Goal: Task Accomplishment & Management: Complete application form

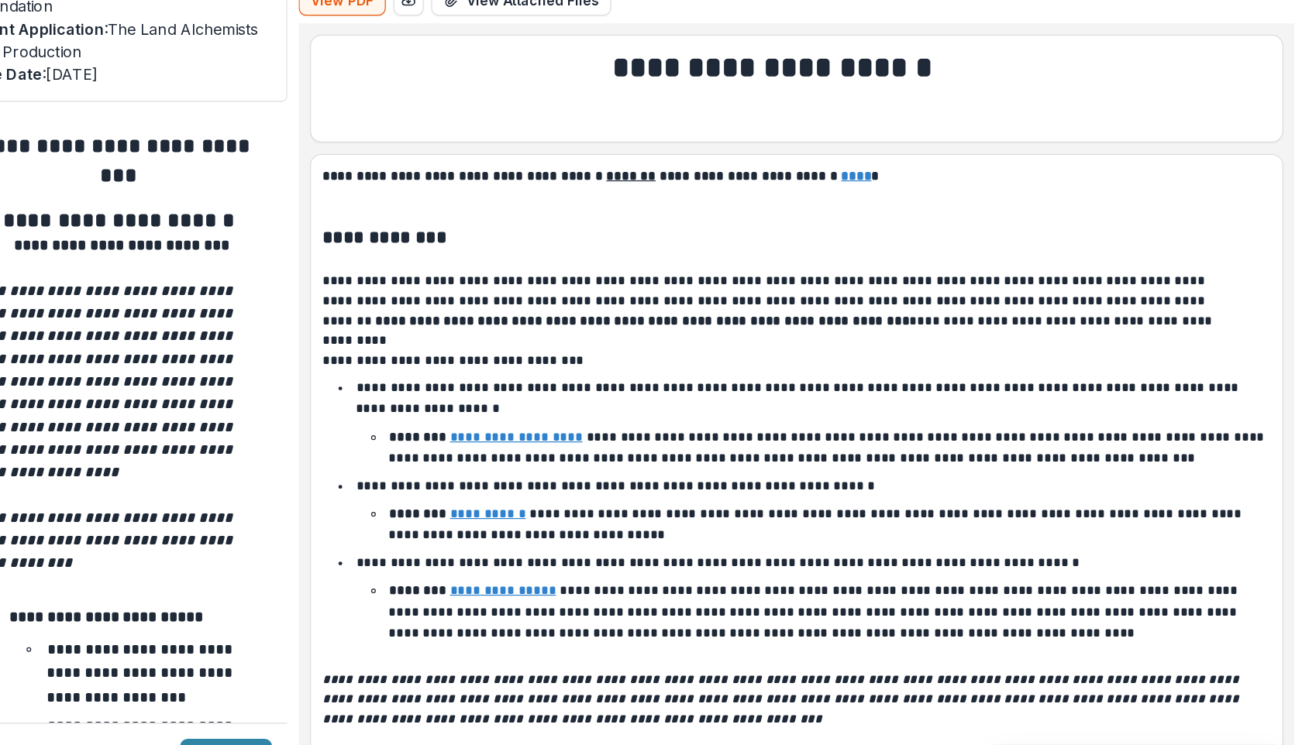
scroll to position [4212, 0]
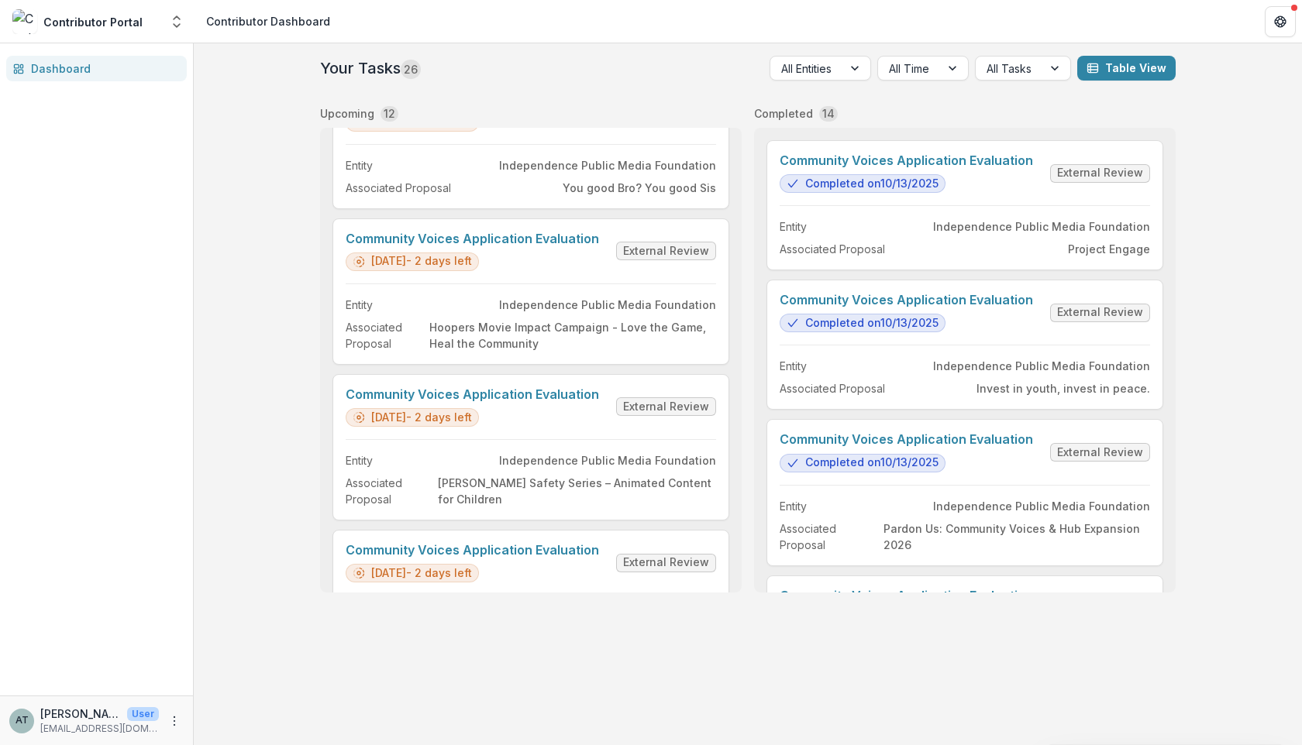
scroll to position [1320, 0]
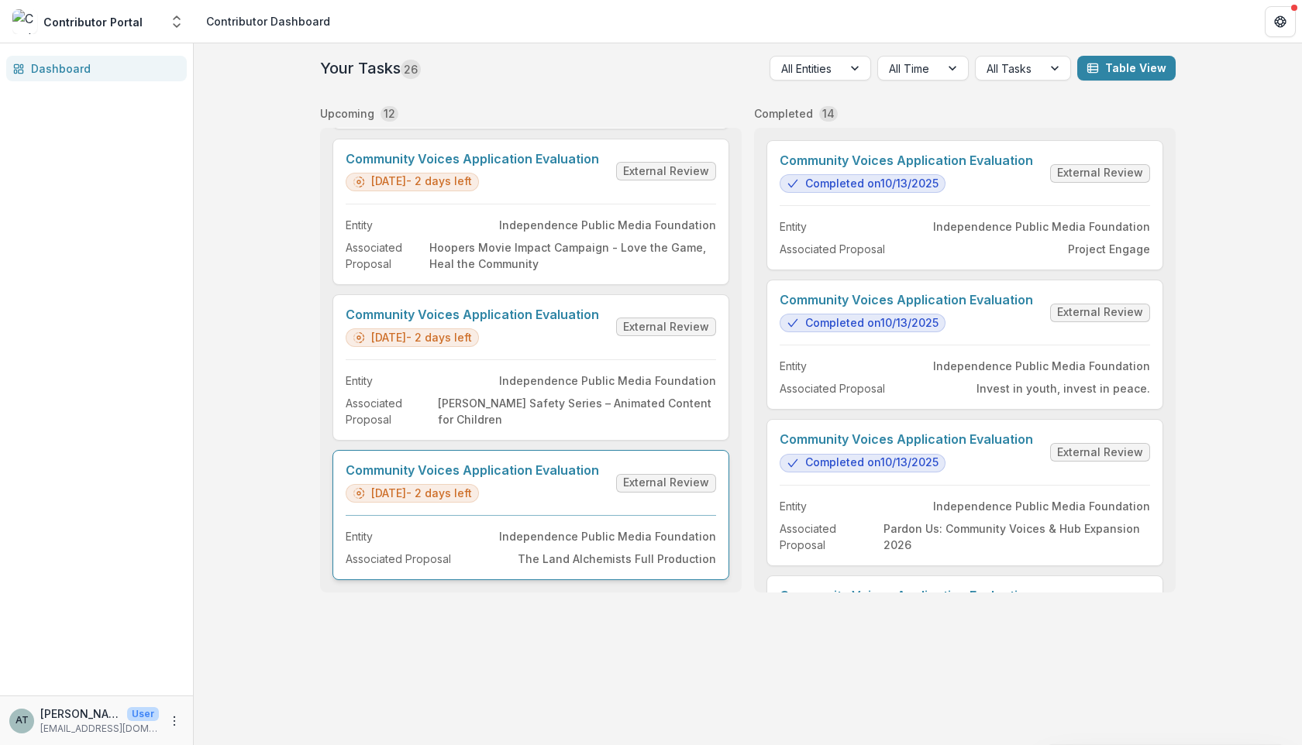
click at [530, 478] on link "Community Voices Application Evaluation" at bounding box center [472, 470] width 253 height 15
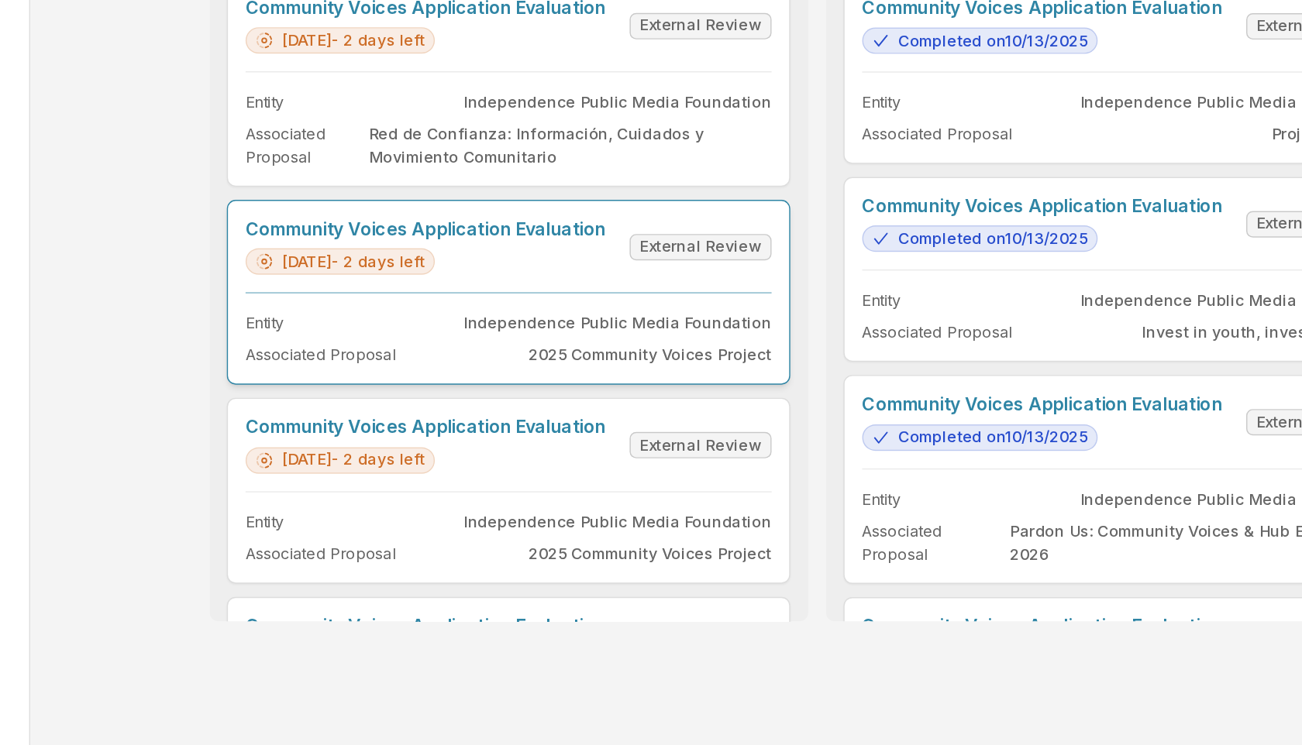
click at [499, 324] on link "Community Voices Application Evaluation" at bounding box center [472, 316] width 253 height 15
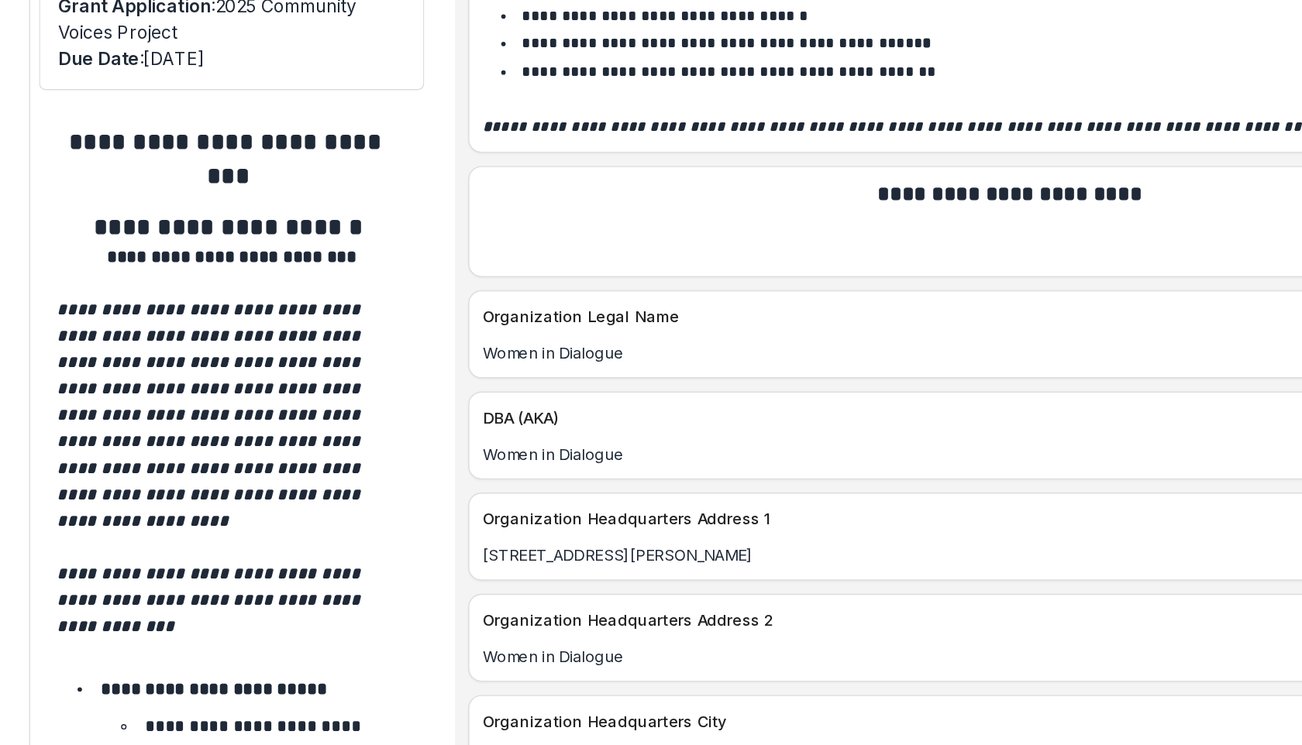
scroll to position [1852, 0]
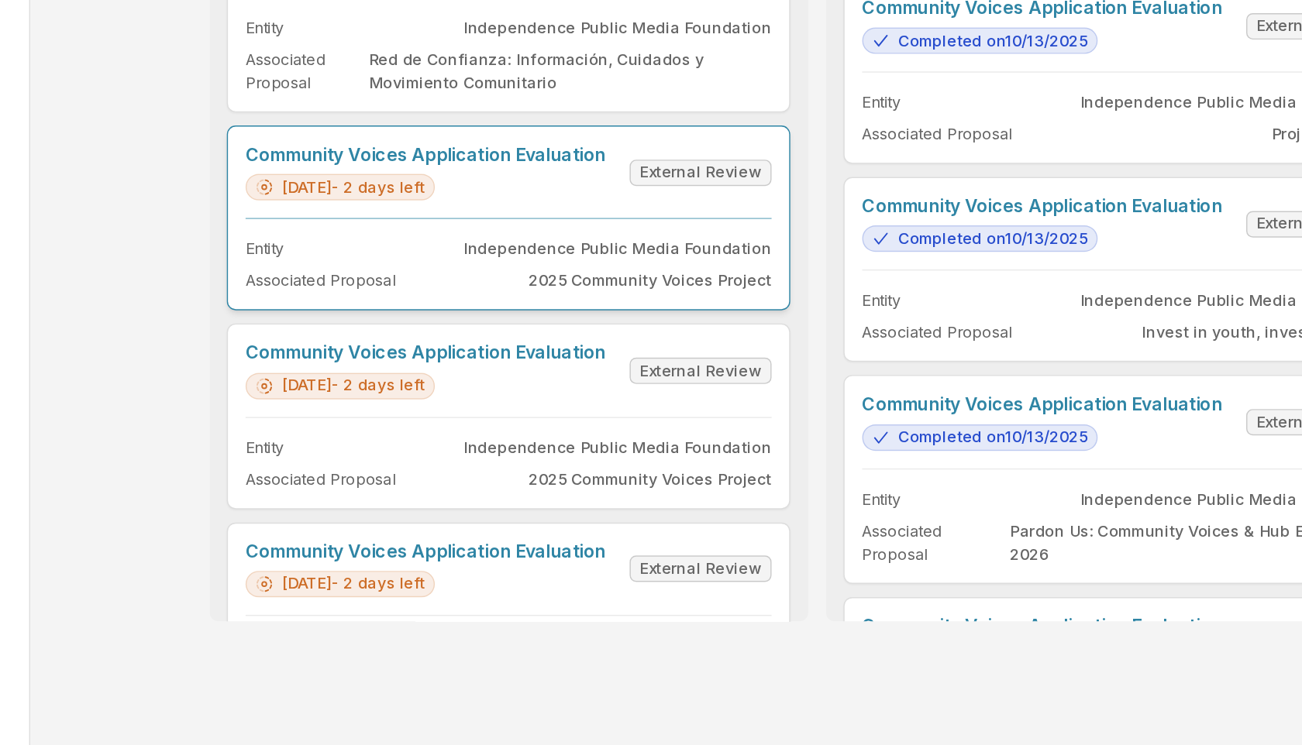
scroll to position [67, 0]
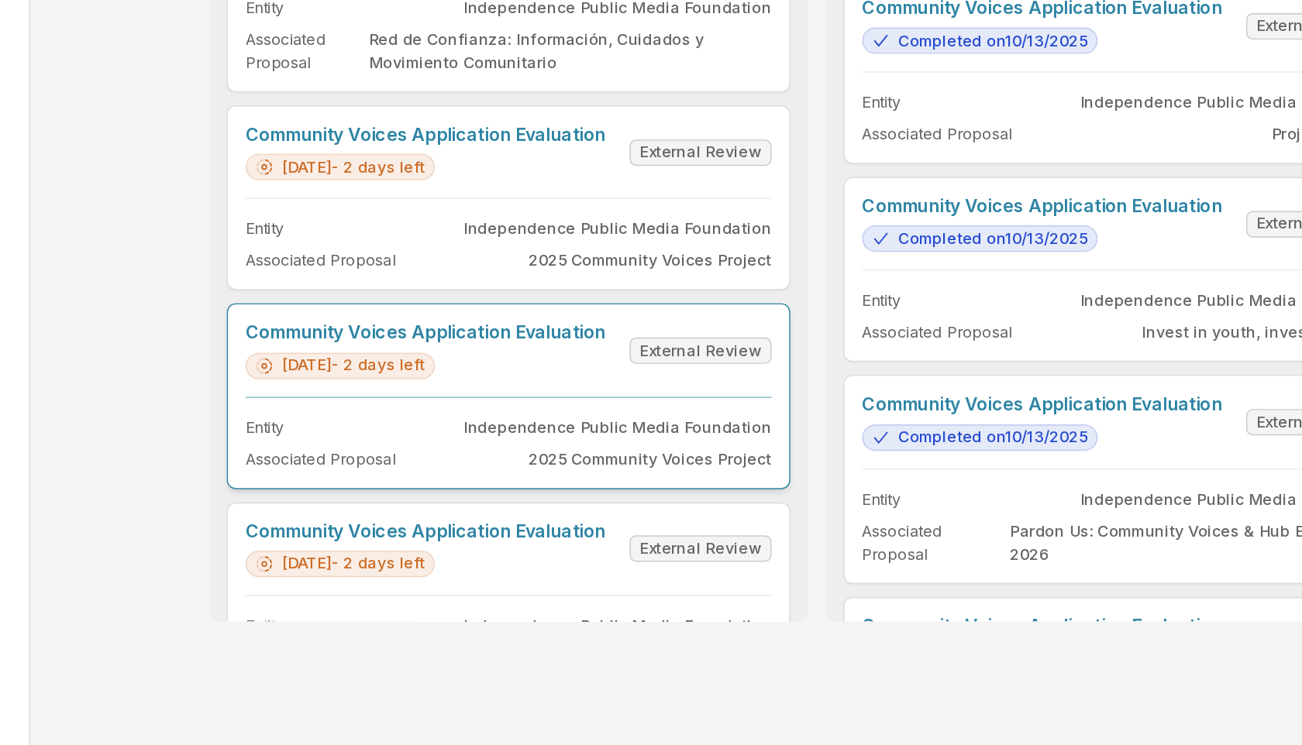
click at [586, 397] on link "Community Voices Application Evaluation" at bounding box center [472, 389] width 253 height 15
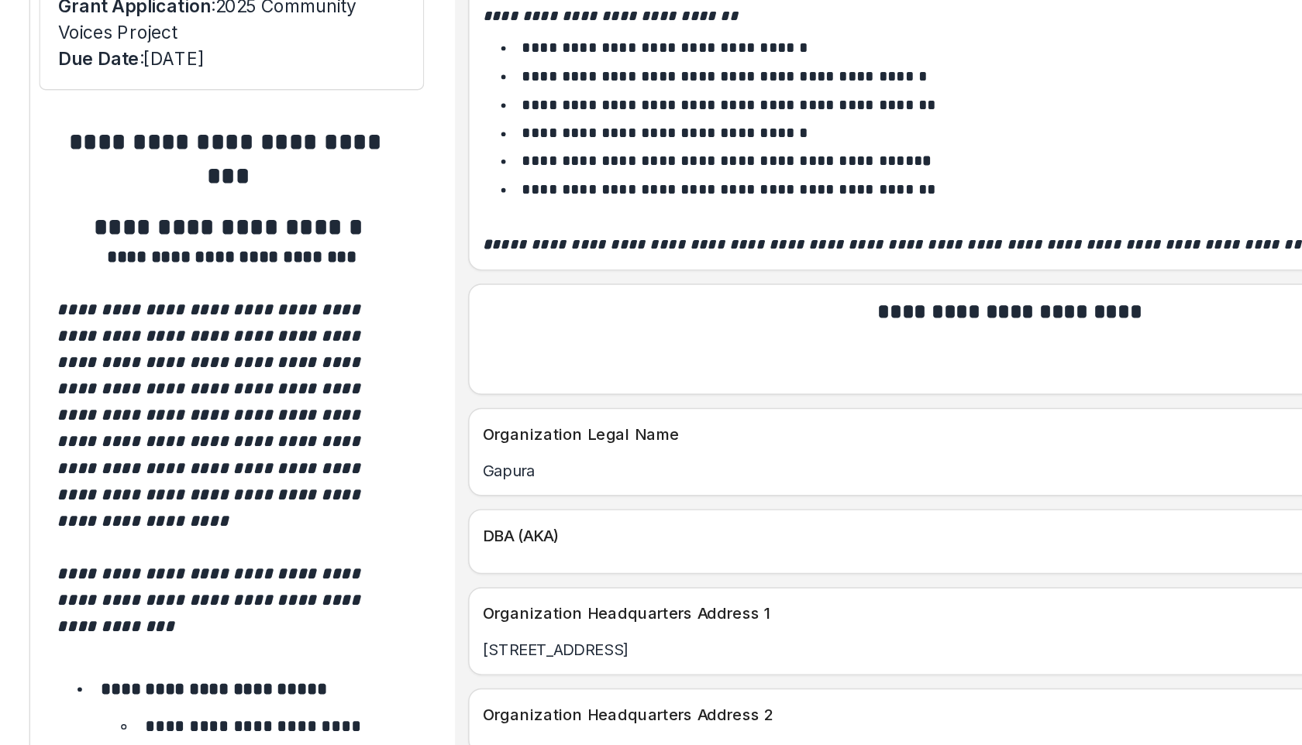
scroll to position [1971, 0]
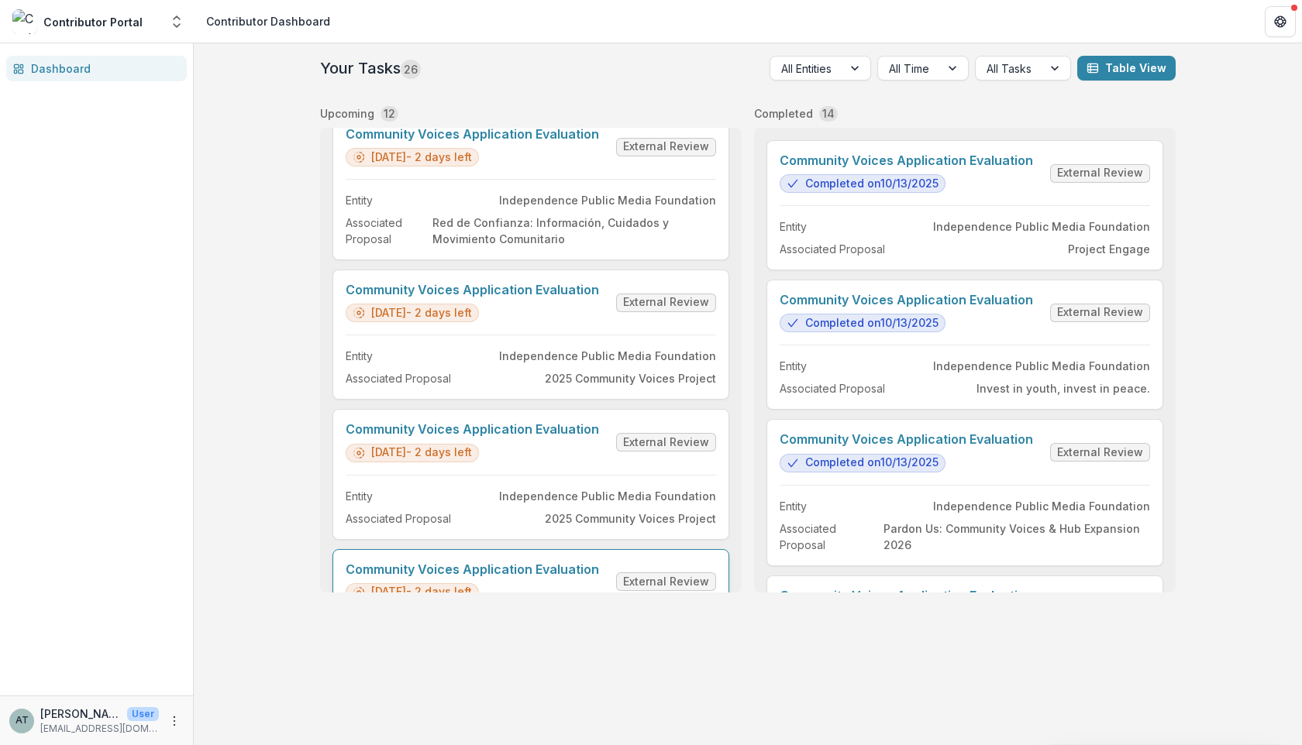
scroll to position [29, 0]
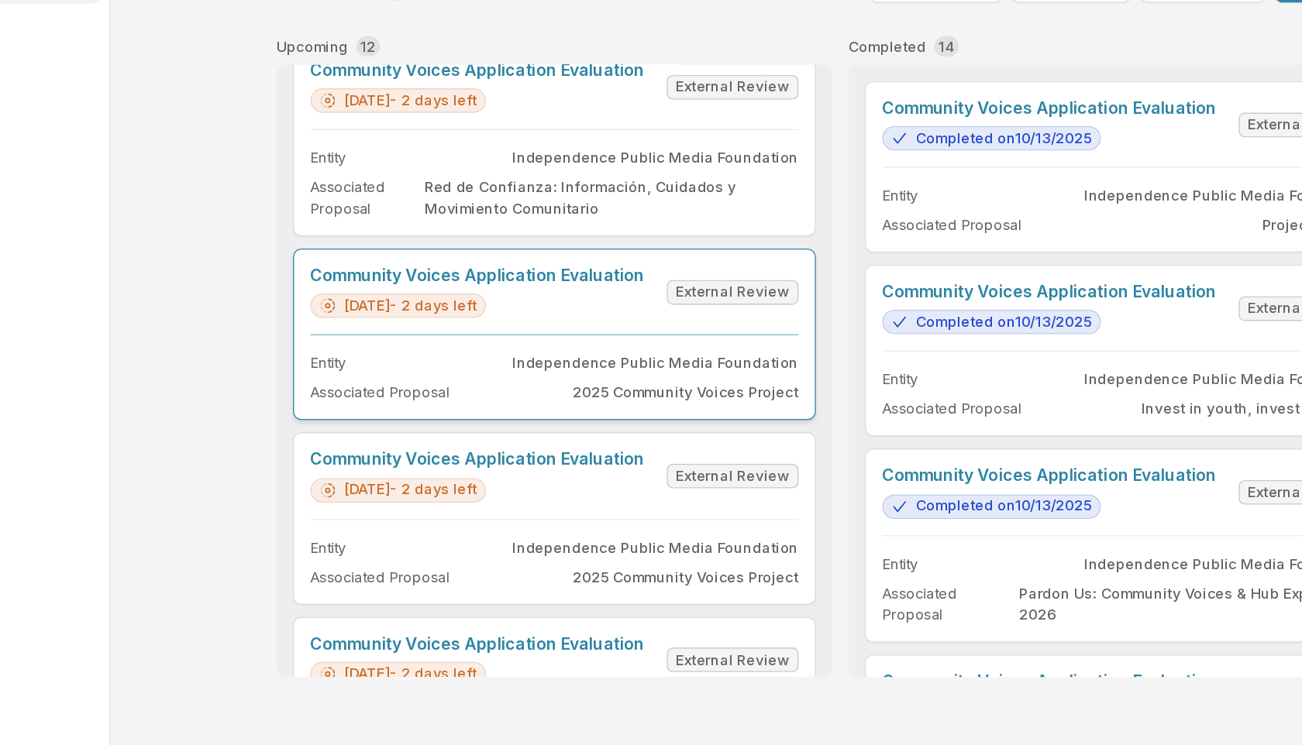
click at [457, 295] on link "Community Voices Application Evaluation" at bounding box center [472, 288] width 253 height 15
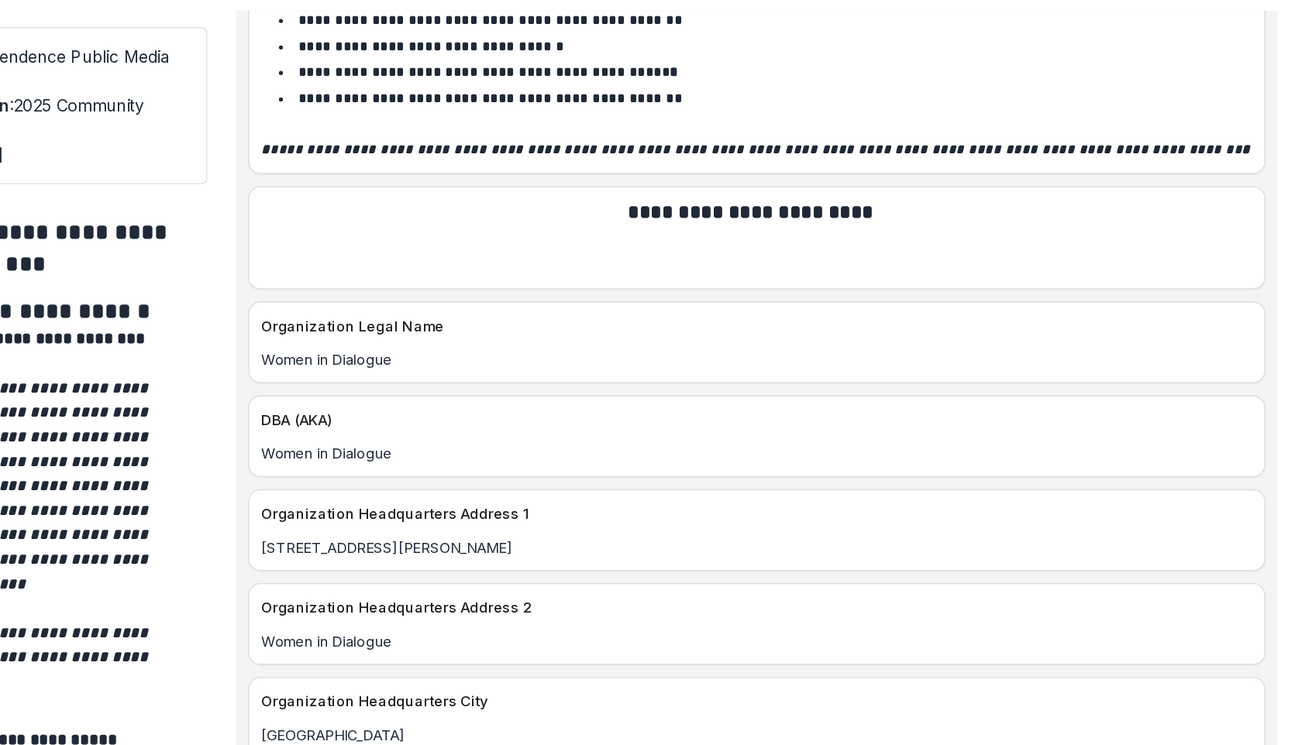
scroll to position [1906, 0]
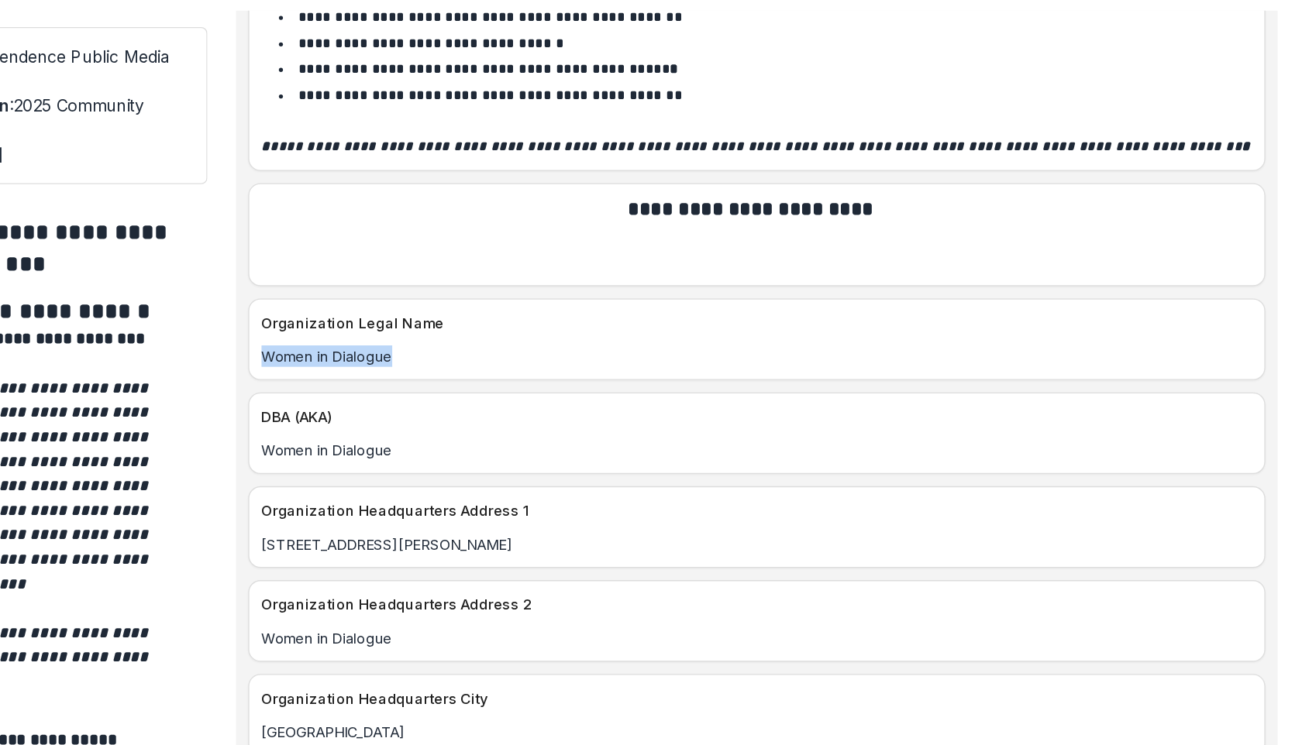
drag, startPoint x: 627, startPoint y: 336, endPoint x: 508, endPoint y: 325, distance: 119.1
click at [508, 341] on div "Women in Dialogue" at bounding box center [888, 349] width 770 height 16
copy p "Women in Dialogue"
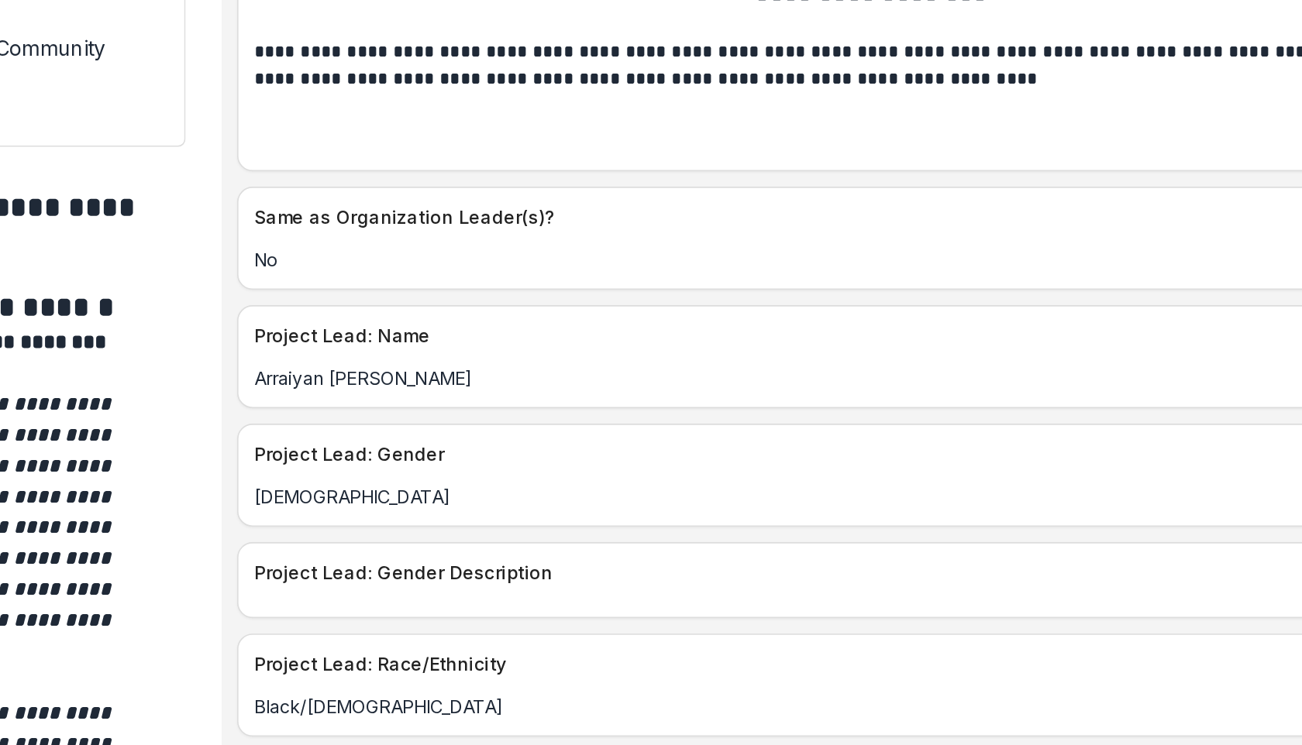
scroll to position [5766, 0]
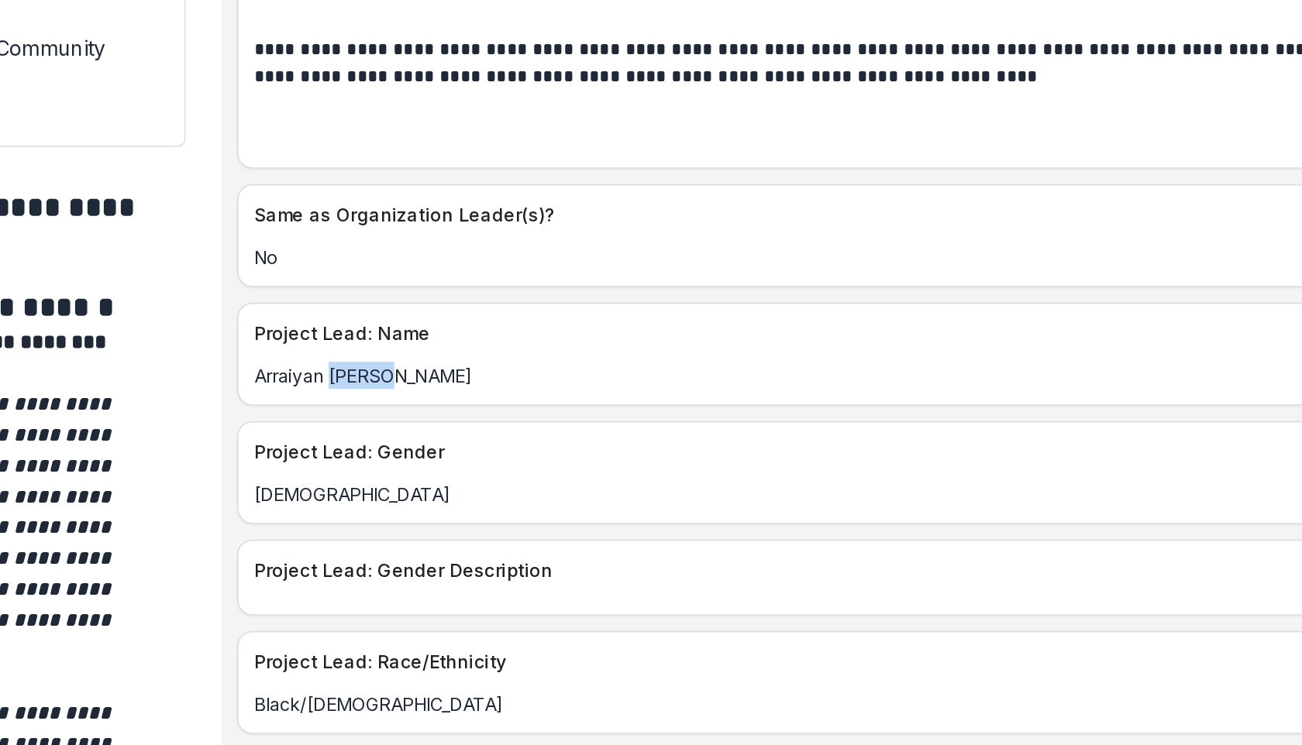
drag, startPoint x: 605, startPoint y: 337, endPoint x: 562, endPoint y: 337, distance: 43.4
click at [562, 348] on p "Arraiyan [PERSON_NAME]" at bounding box center [888, 356] width 752 height 16
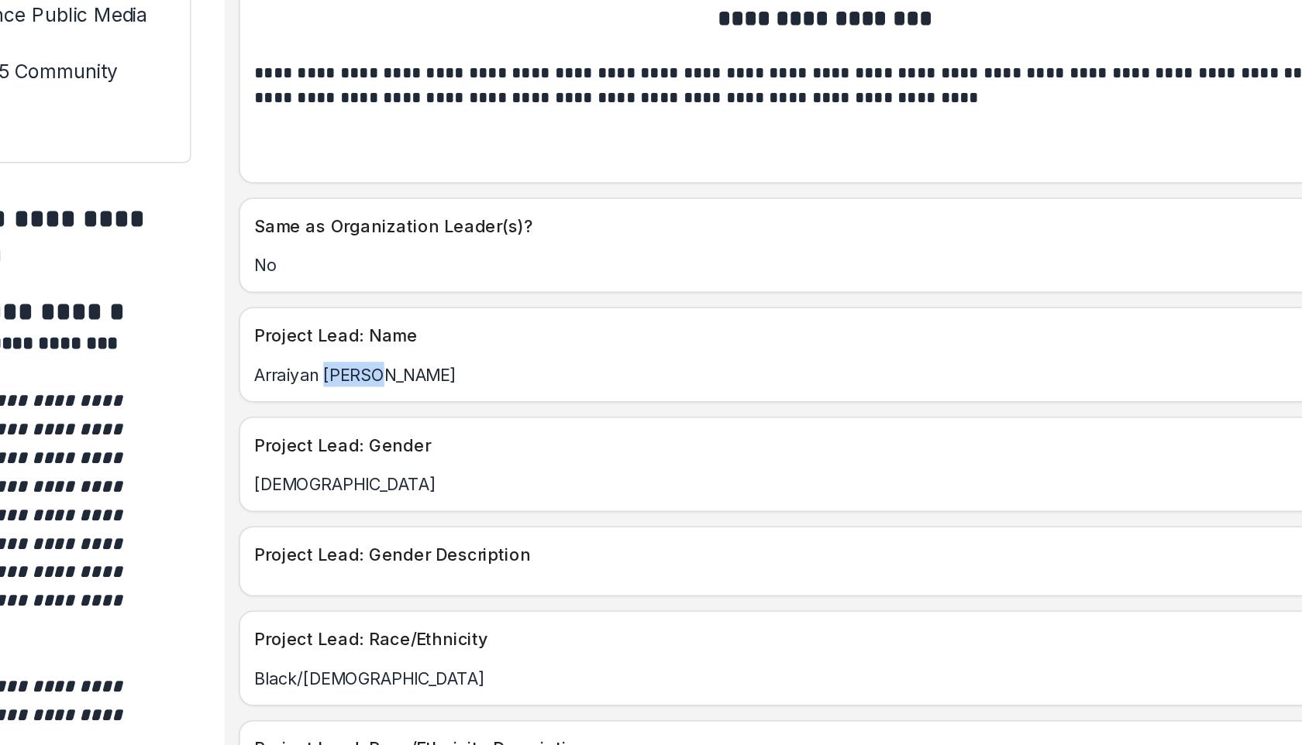
click at [603, 348] on p "Arraiyan [PERSON_NAME]" at bounding box center [888, 356] width 752 height 16
drag, startPoint x: 603, startPoint y: 343, endPoint x: 511, endPoint y: 334, distance: 92.7
click at [511, 348] on div "Arraiyan [PERSON_NAME]" at bounding box center [888, 356] width 770 height 16
copy p "Arraiyan [PERSON_NAME]"
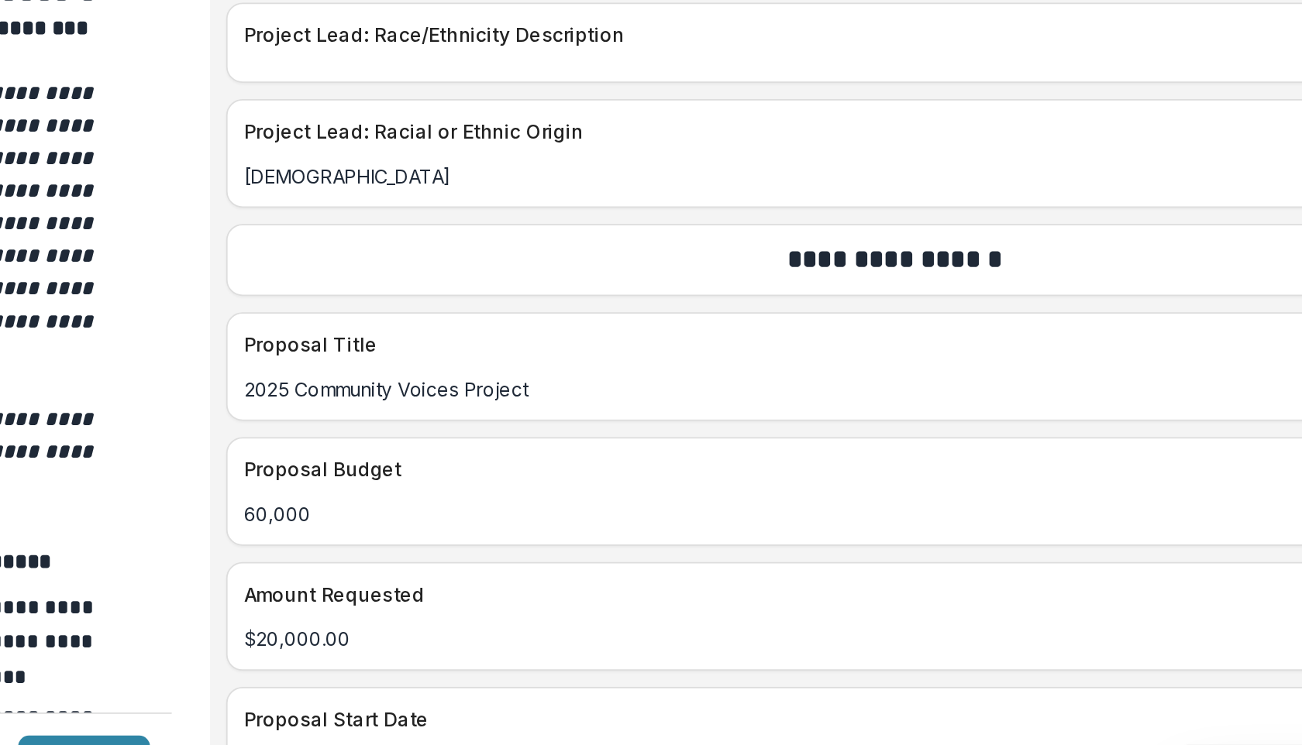
scroll to position [6026, 0]
drag, startPoint x: 699, startPoint y: 519, endPoint x: 509, endPoint y: 524, distance: 189.9
click at [509, 534] on div "2025 Community Voices Project" at bounding box center [888, 542] width 770 height 16
copy p "2025 Community Voices Project"
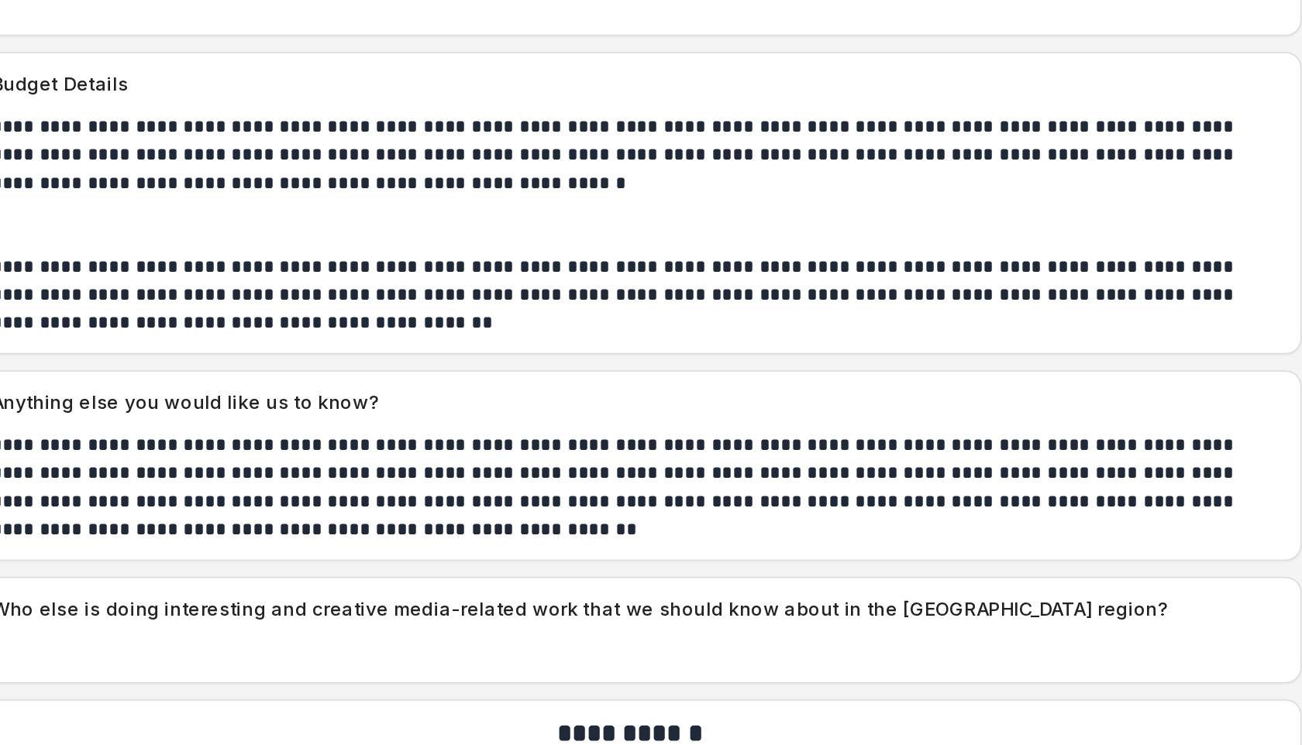
scroll to position [8323, 0]
drag, startPoint x: 706, startPoint y: 532, endPoint x: 605, endPoint y: 390, distance: 173.9
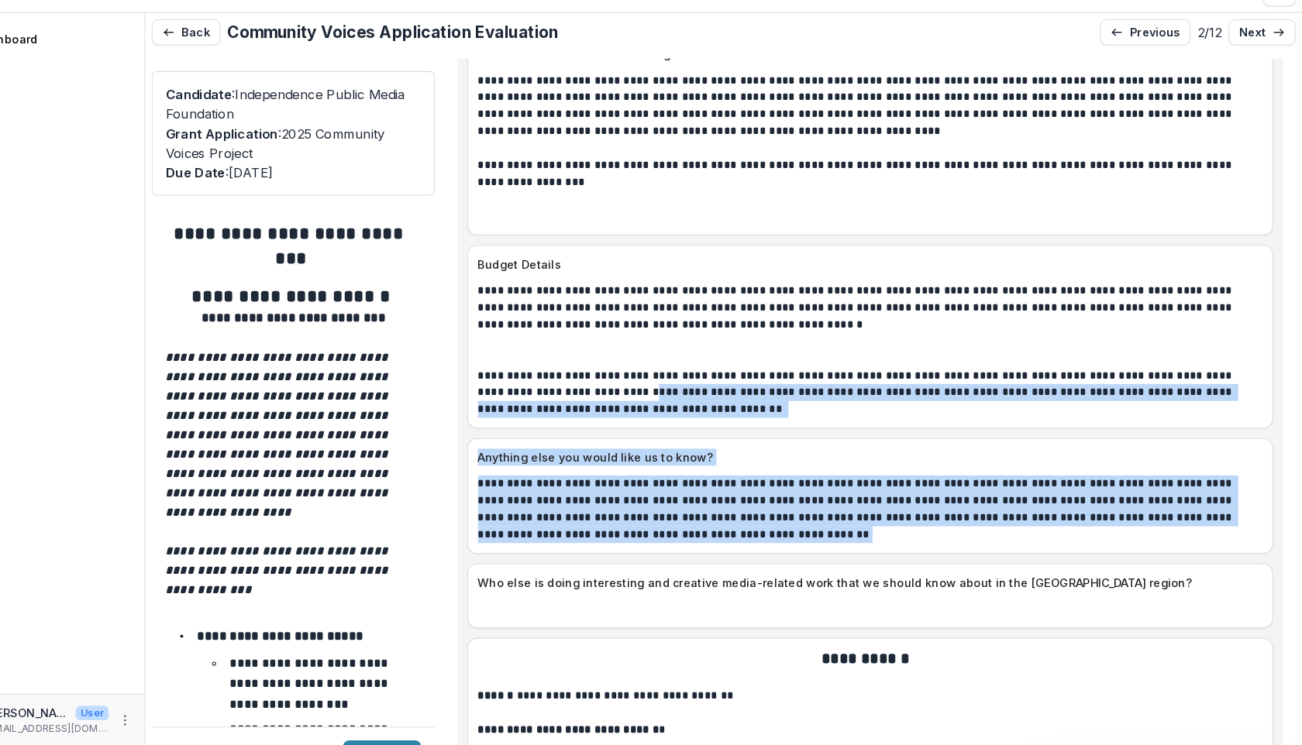
scroll to position [0, 0]
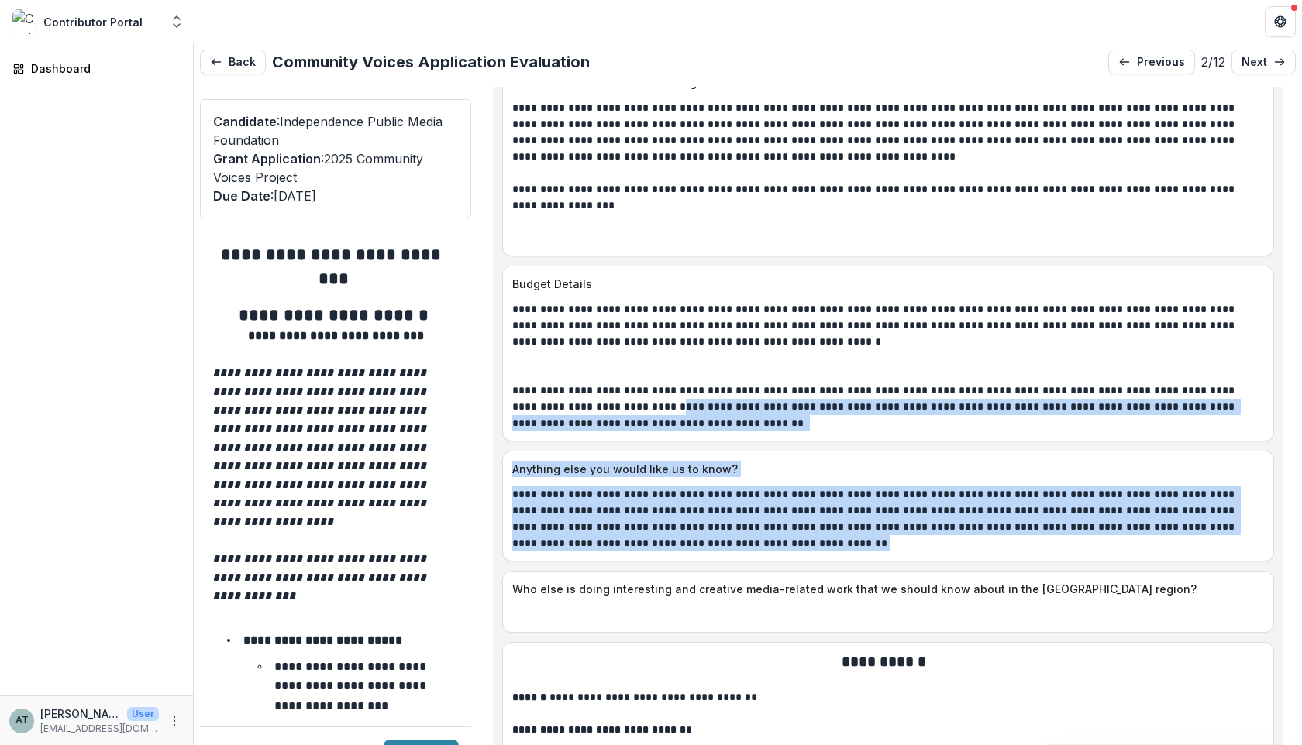
click at [705, 544] on div "**********" at bounding box center [888, 506] width 772 height 111
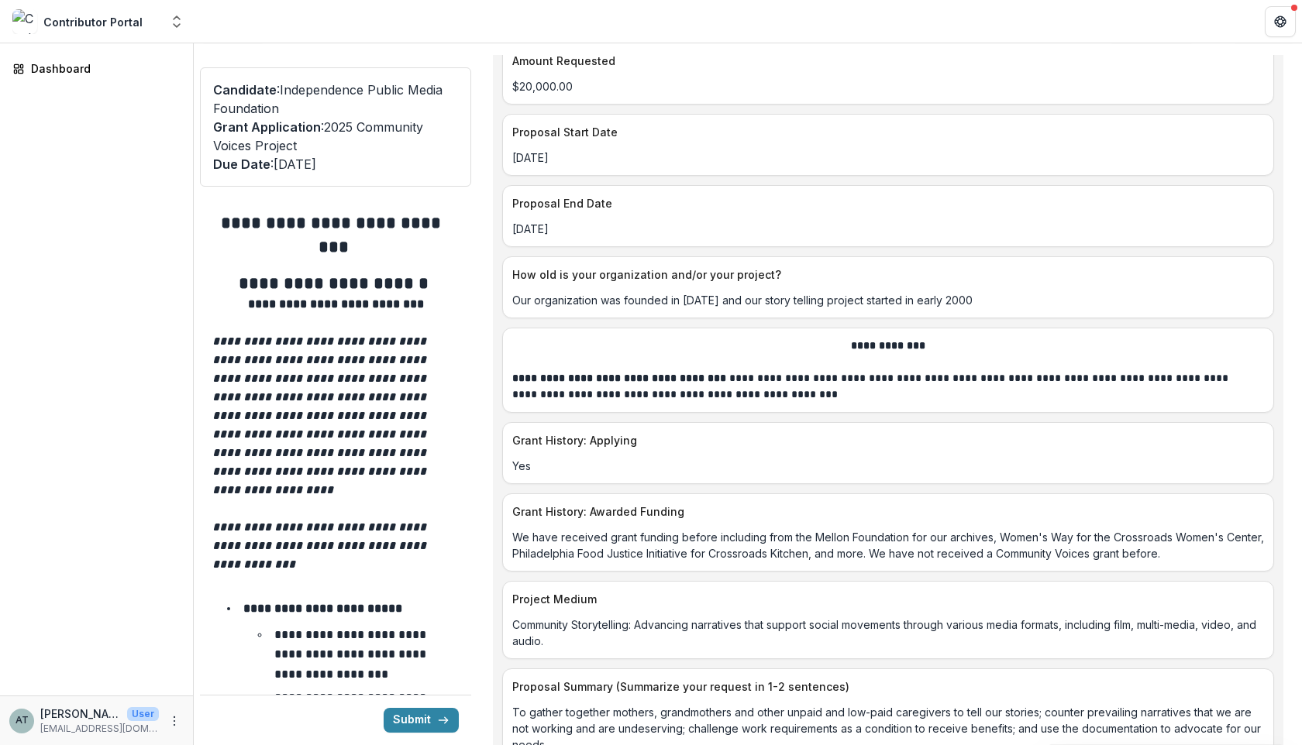
scroll to position [6593, 0]
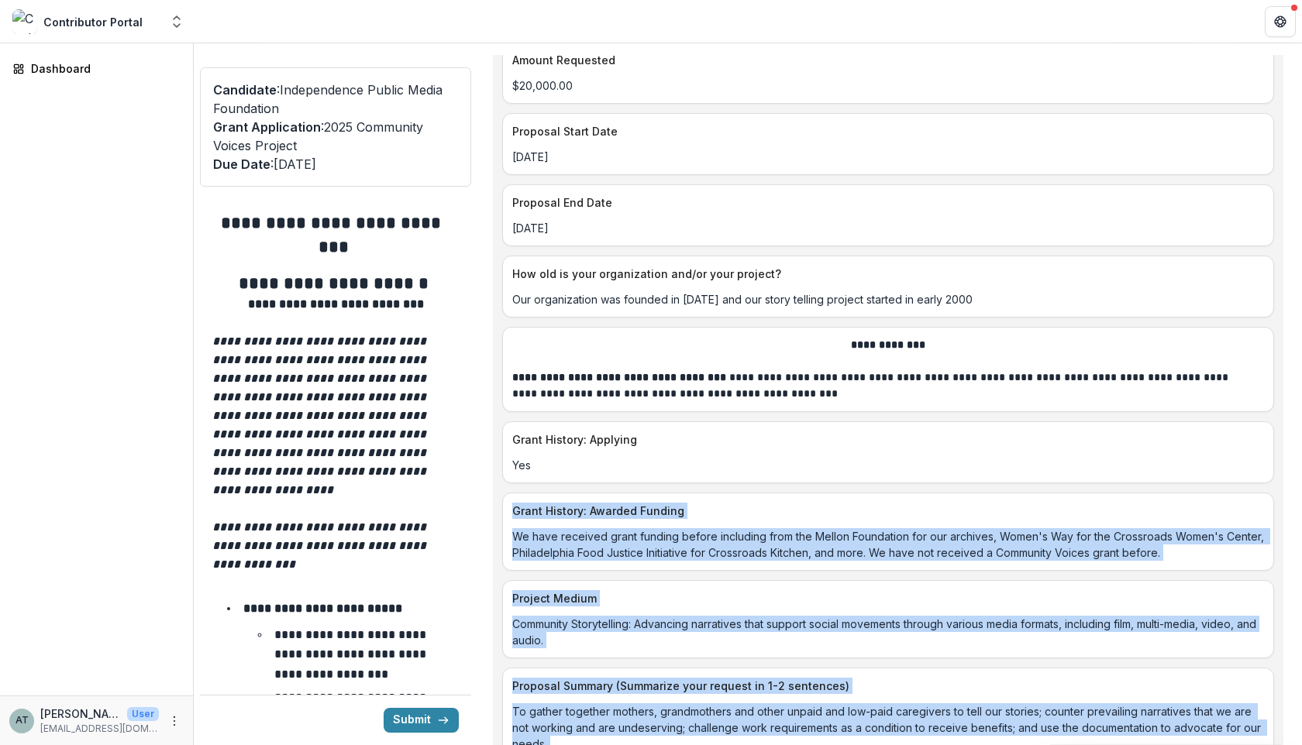
drag, startPoint x: 704, startPoint y: 529, endPoint x: 512, endPoint y: 498, distance: 193.9
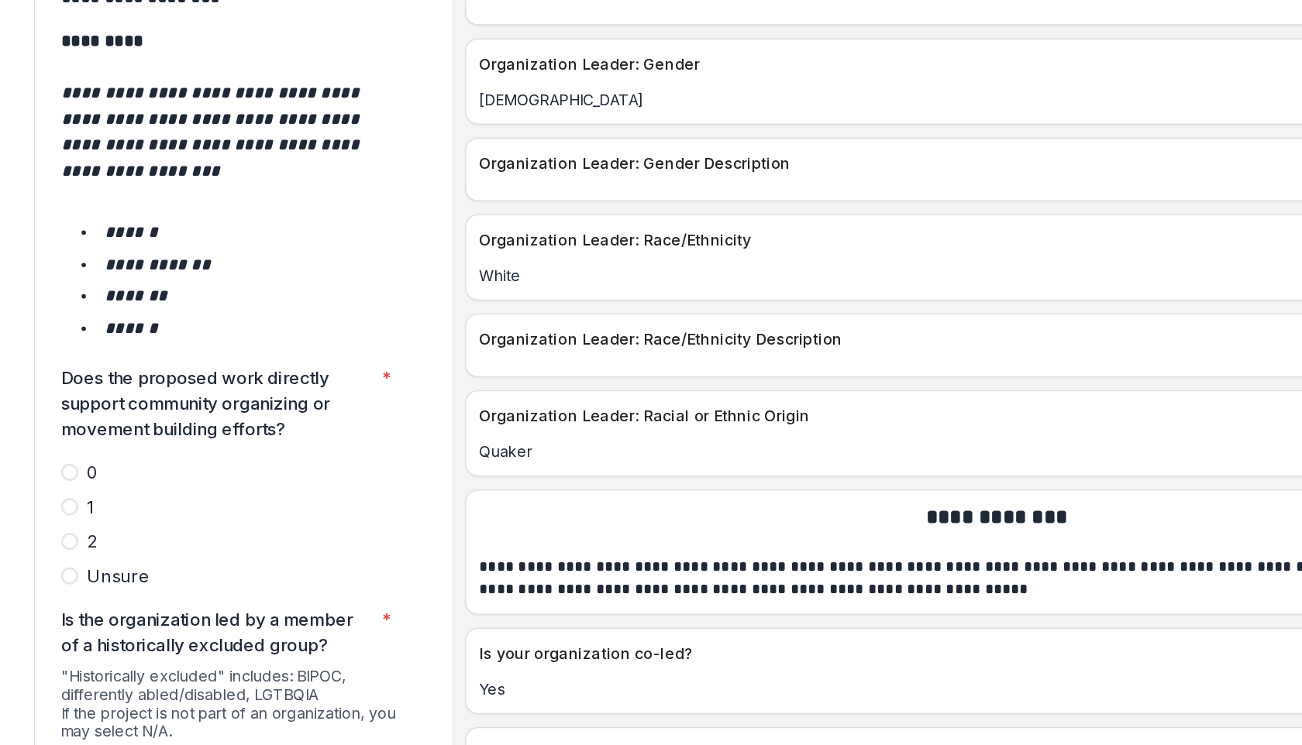
scroll to position [2633, 0]
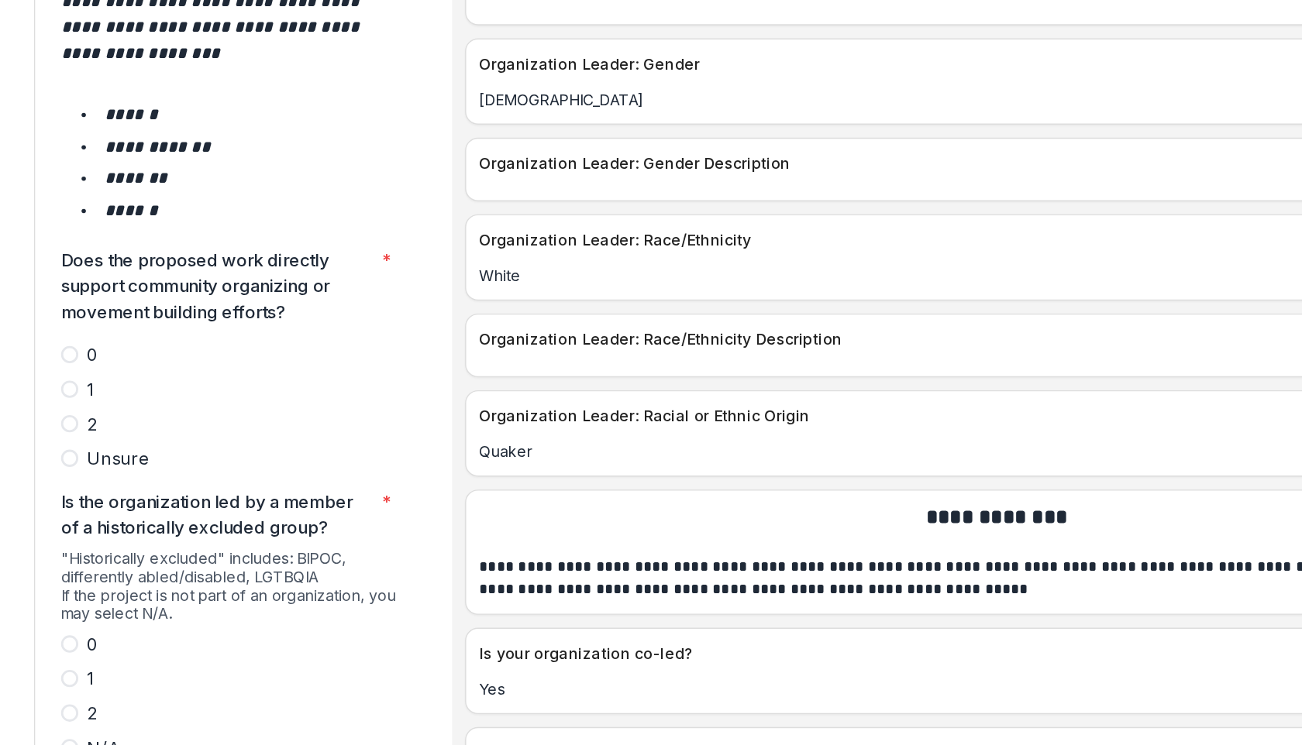
click at [219, 398] on label "2" at bounding box center [335, 407] width 246 height 19
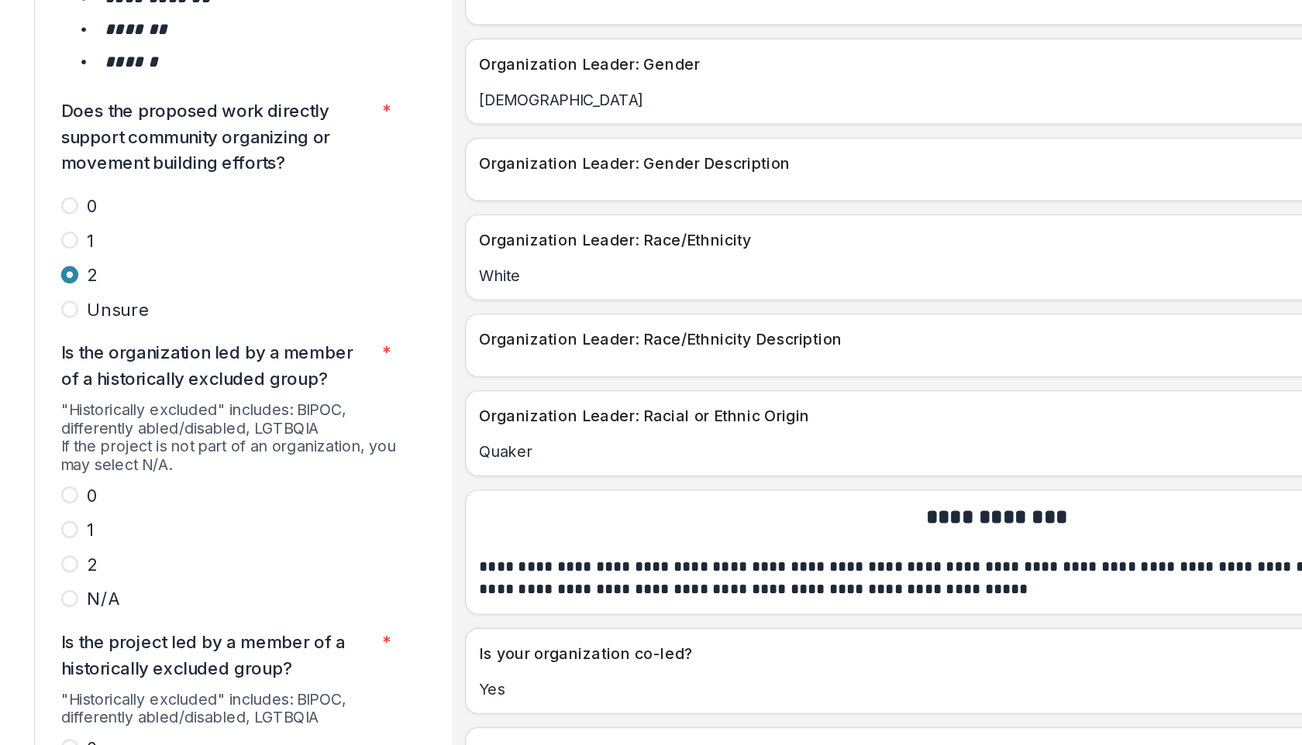
scroll to position [2800, 0]
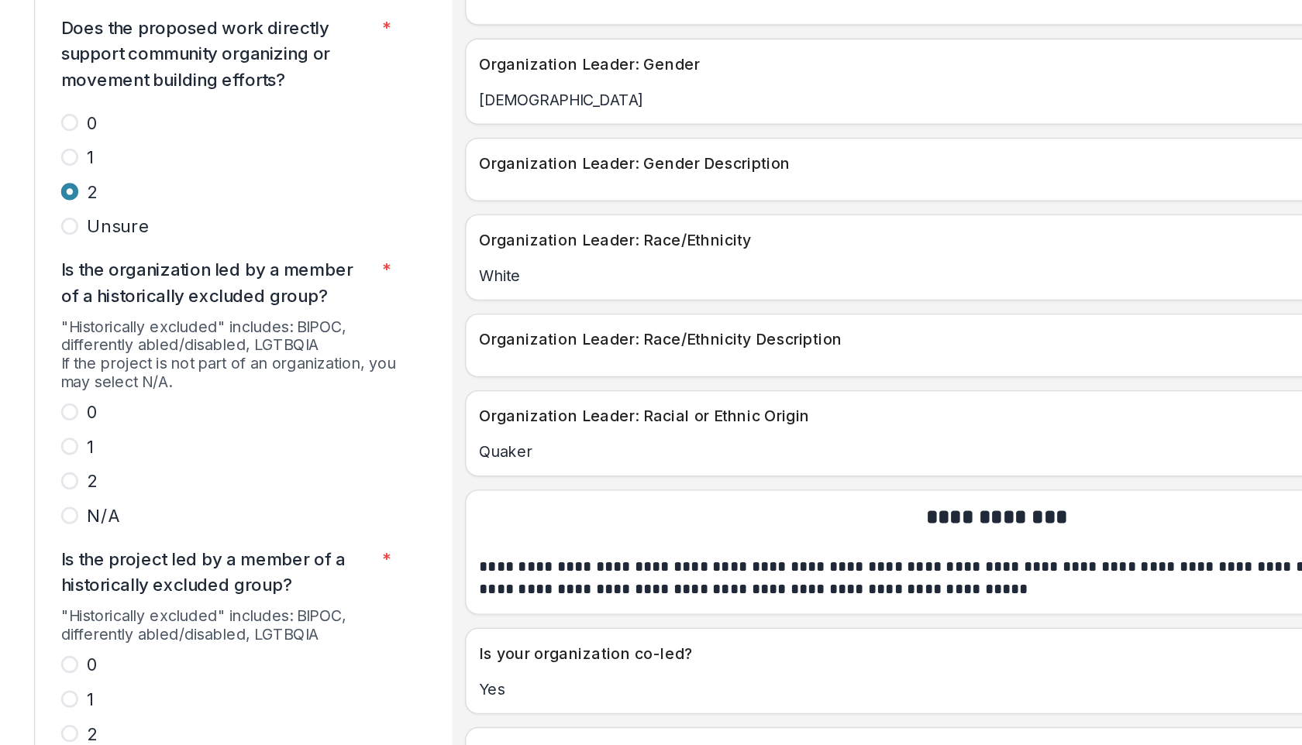
click at [221, 389] on label "0" at bounding box center [335, 398] width 246 height 19
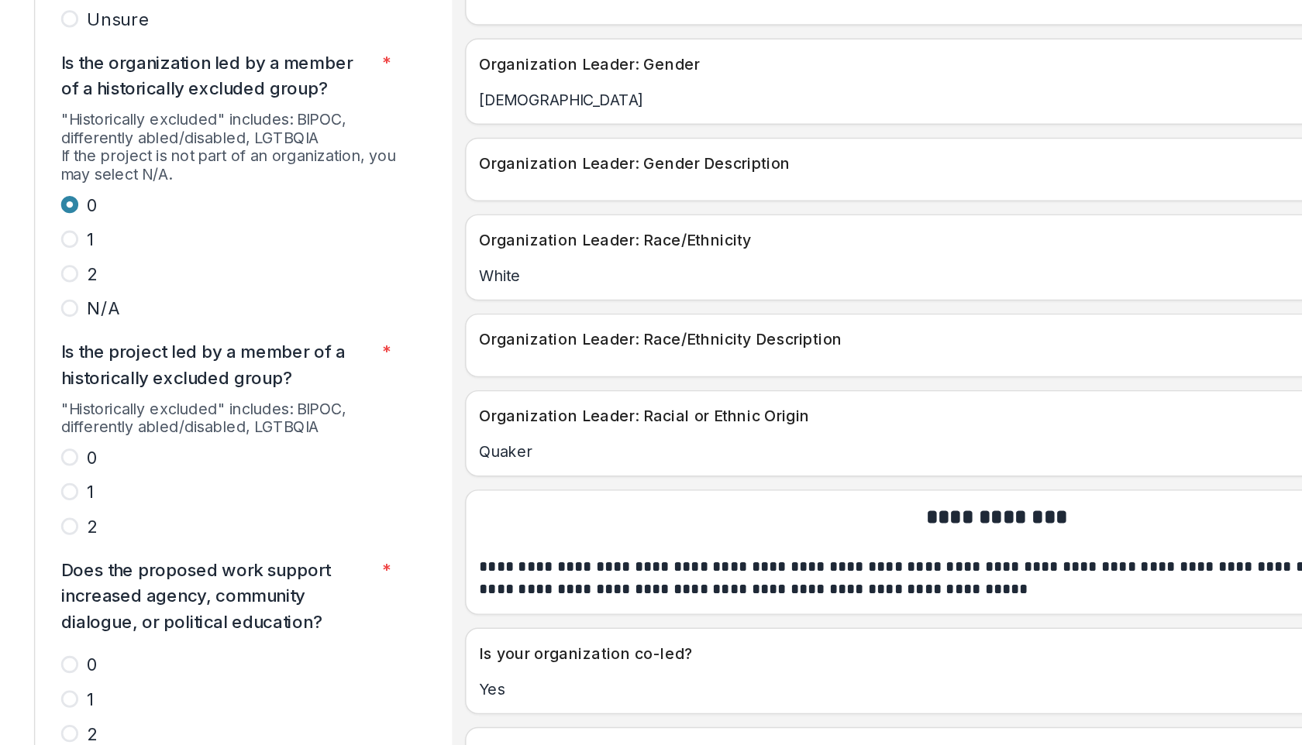
scroll to position [2954, 0]
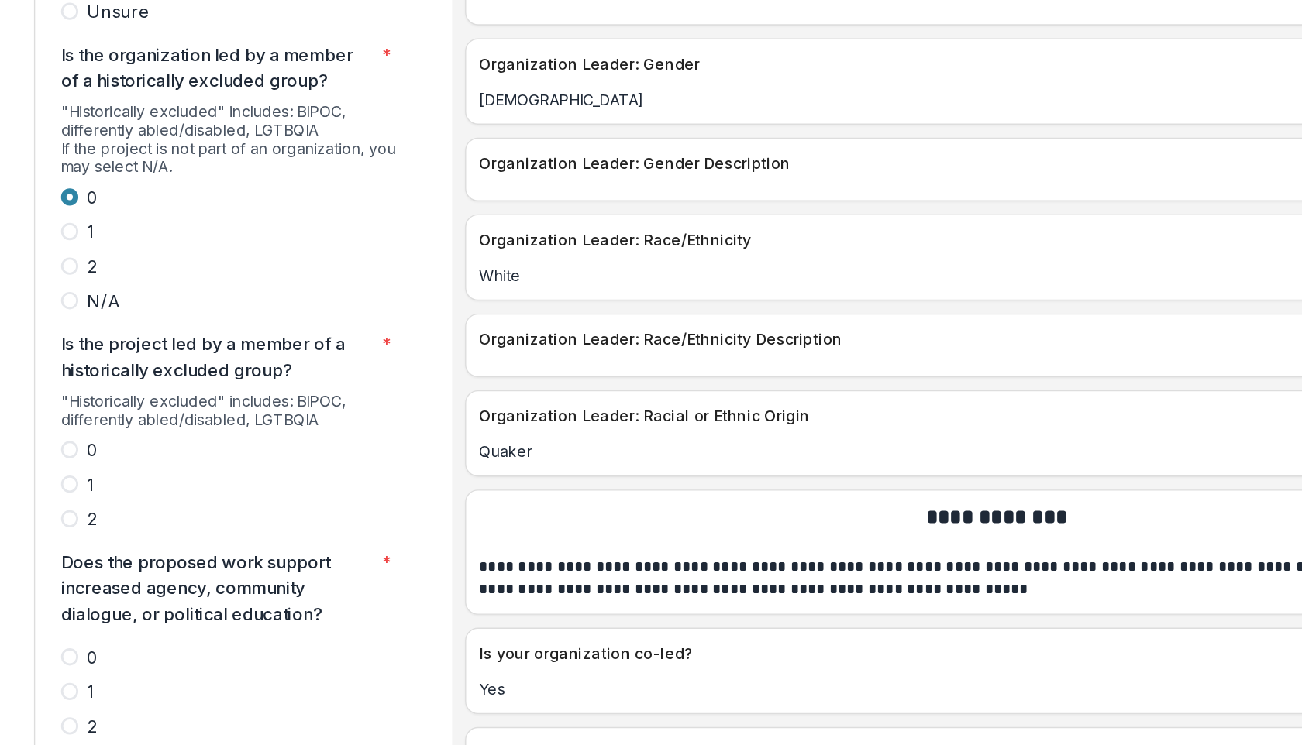
click at [222, 469] on span at bounding box center [218, 475] width 12 height 12
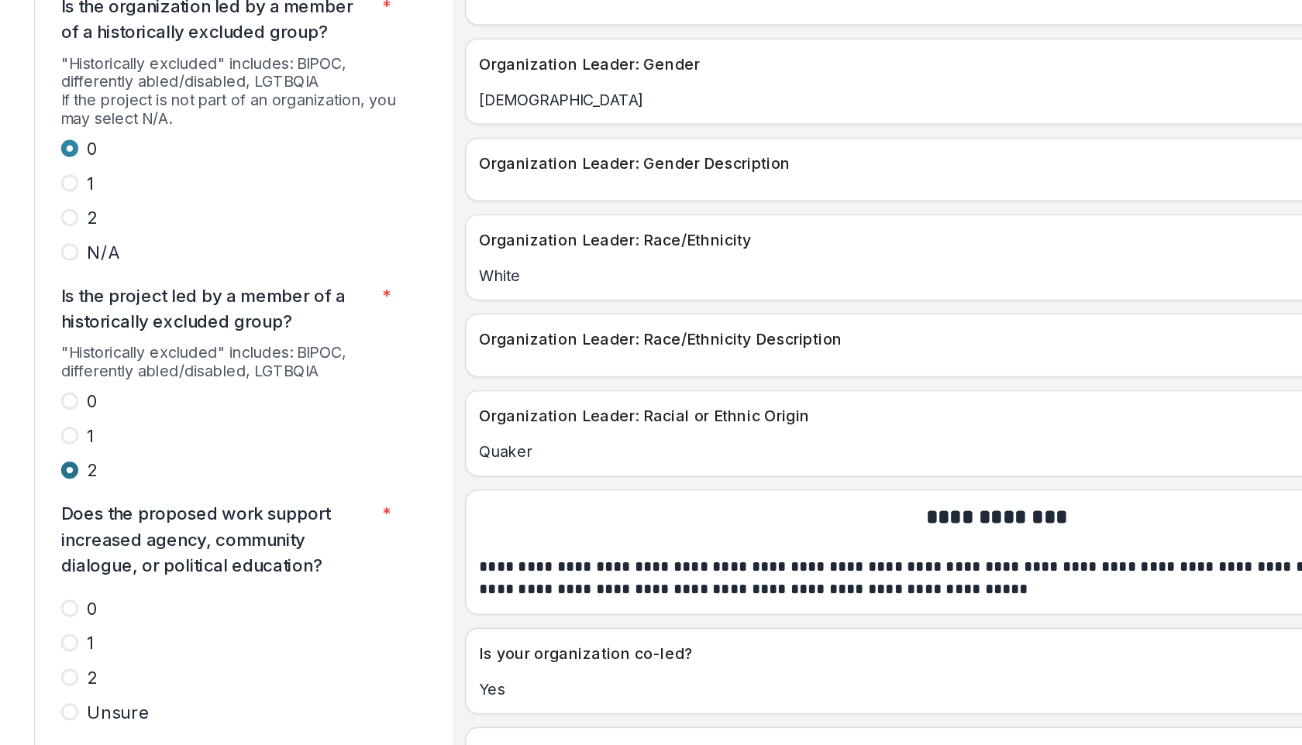
scroll to position [3123, 0]
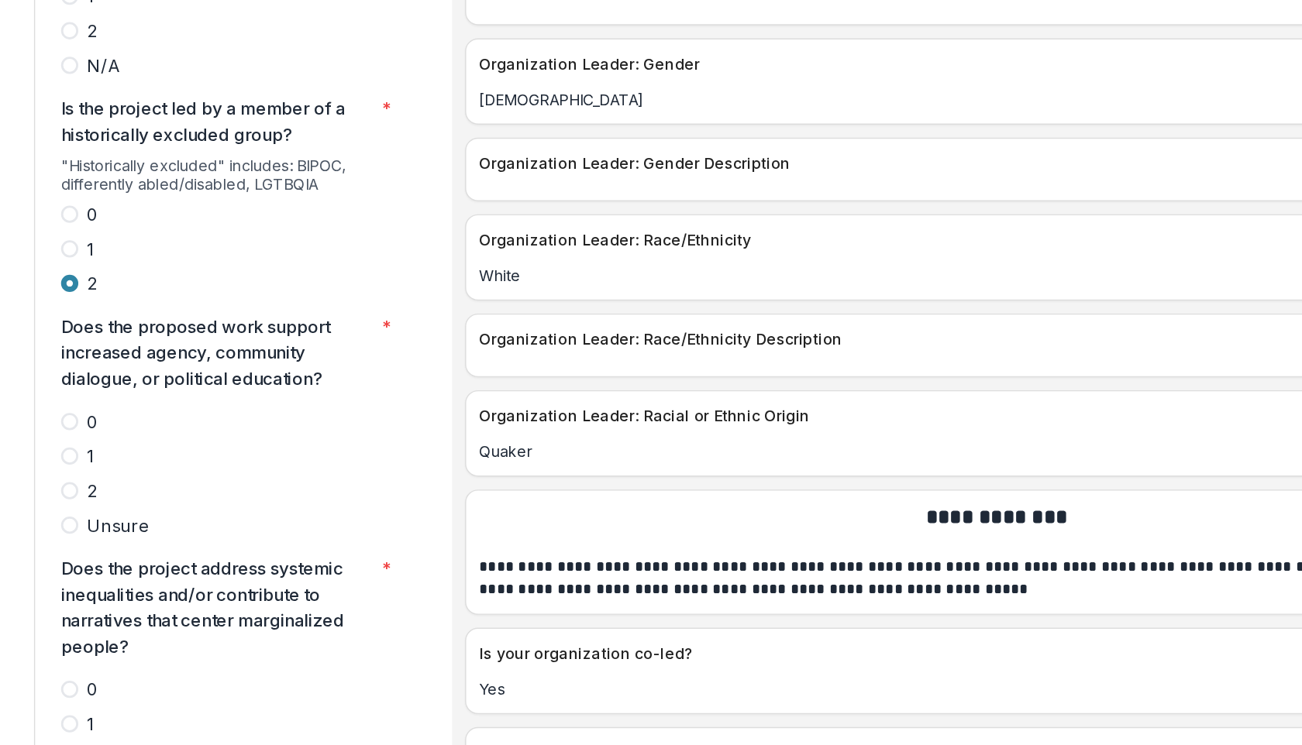
click at [219, 449] on span at bounding box center [218, 455] width 12 height 12
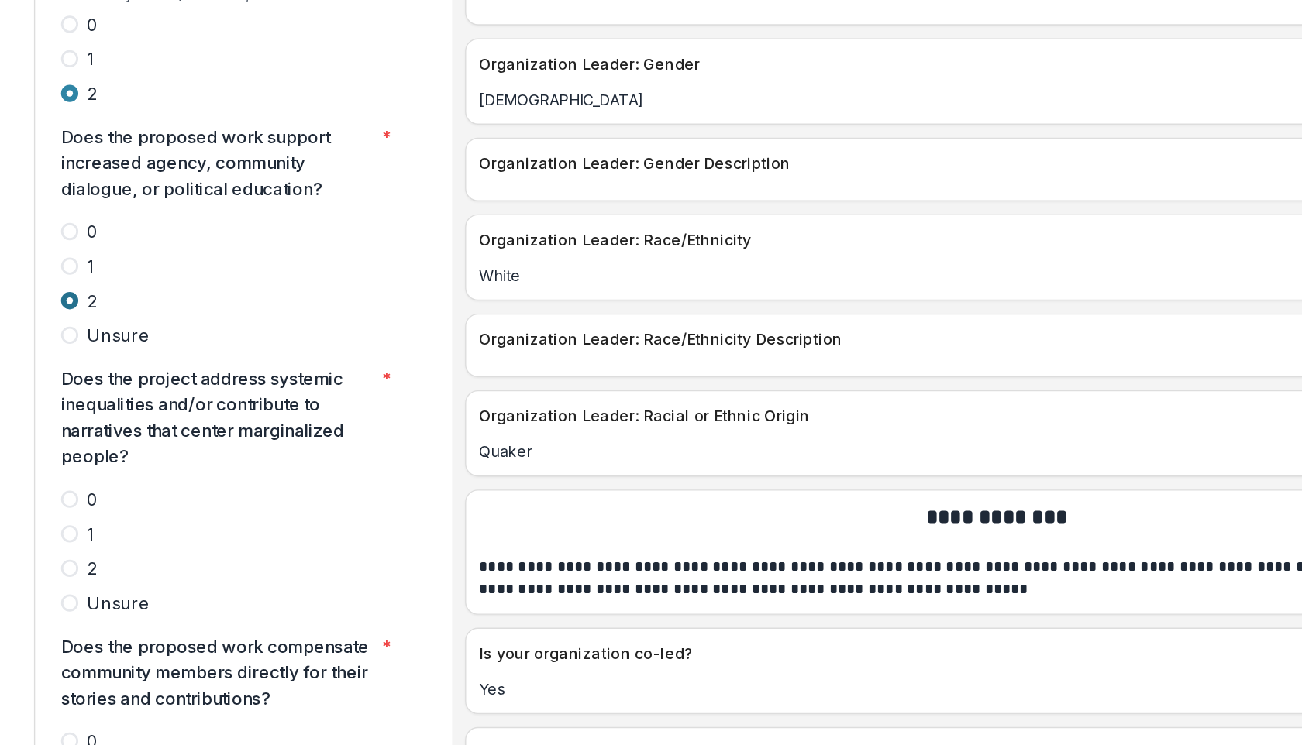
scroll to position [3307, 0]
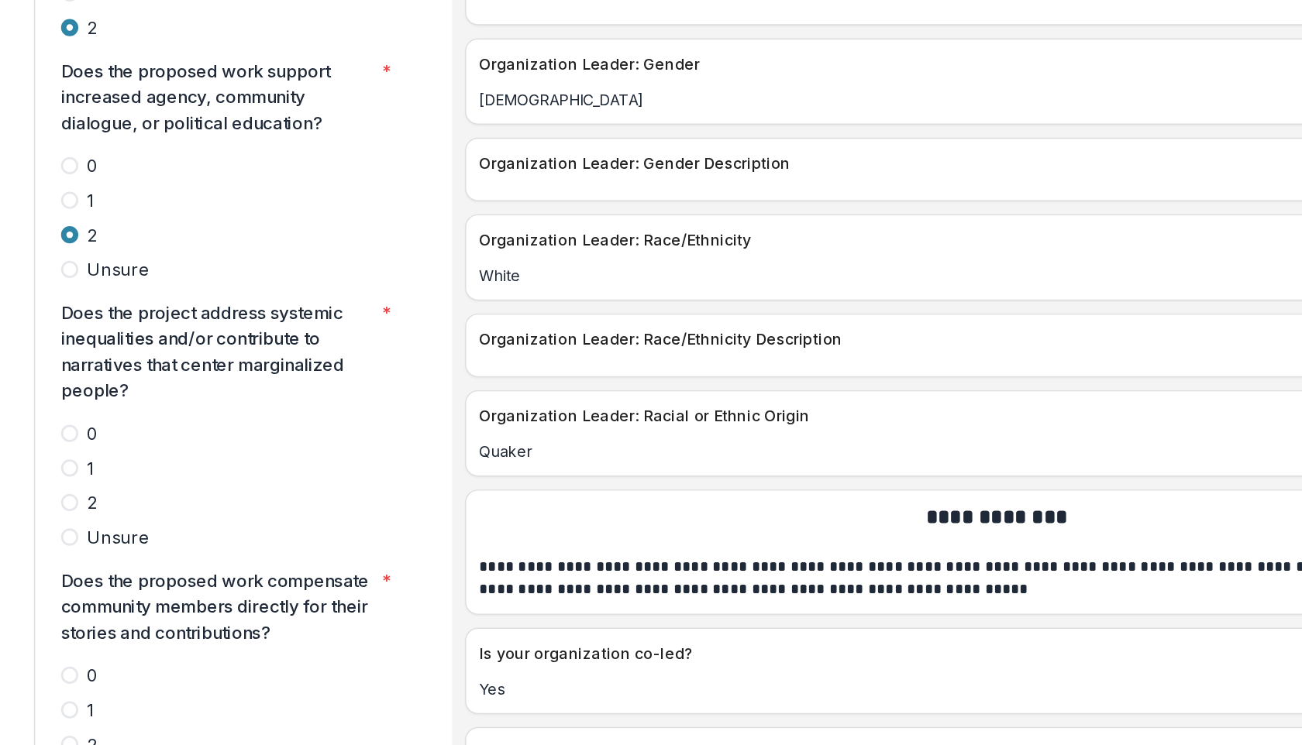
click at [217, 457] on span at bounding box center [218, 463] width 12 height 12
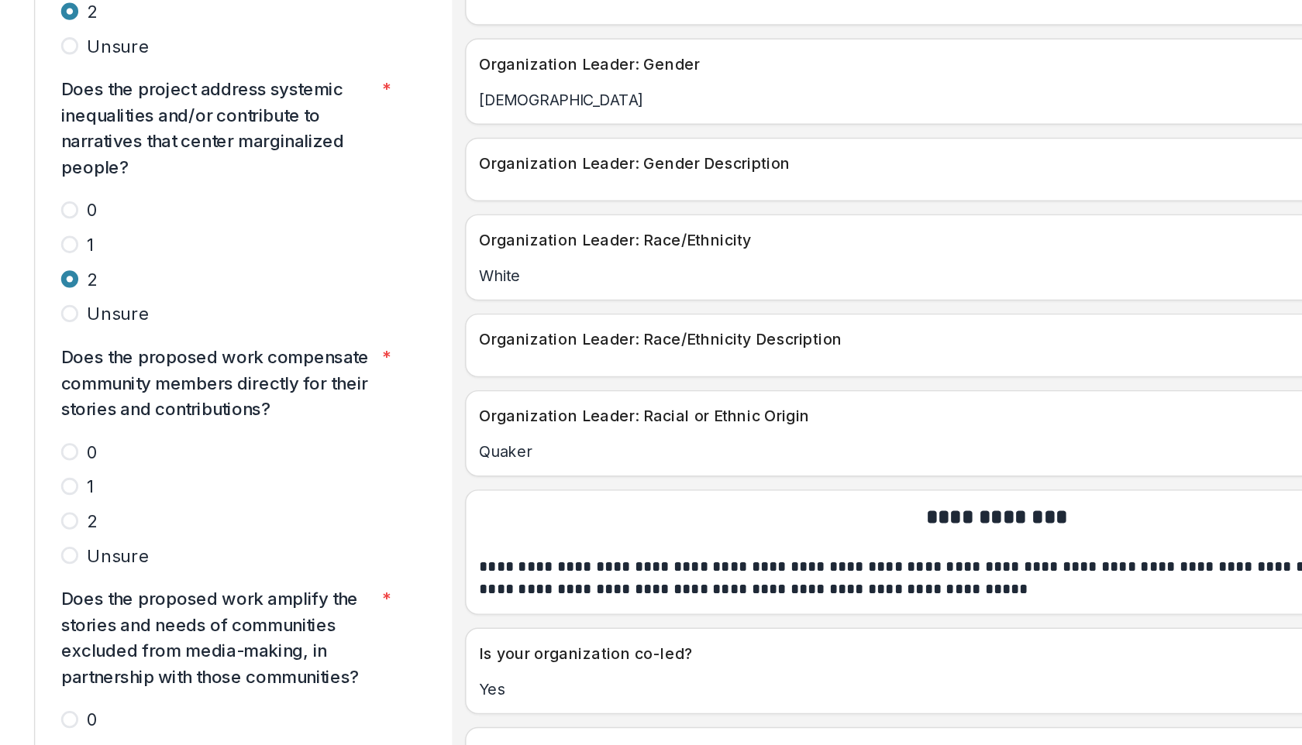
click at [218, 467] on label "2" at bounding box center [335, 476] width 246 height 19
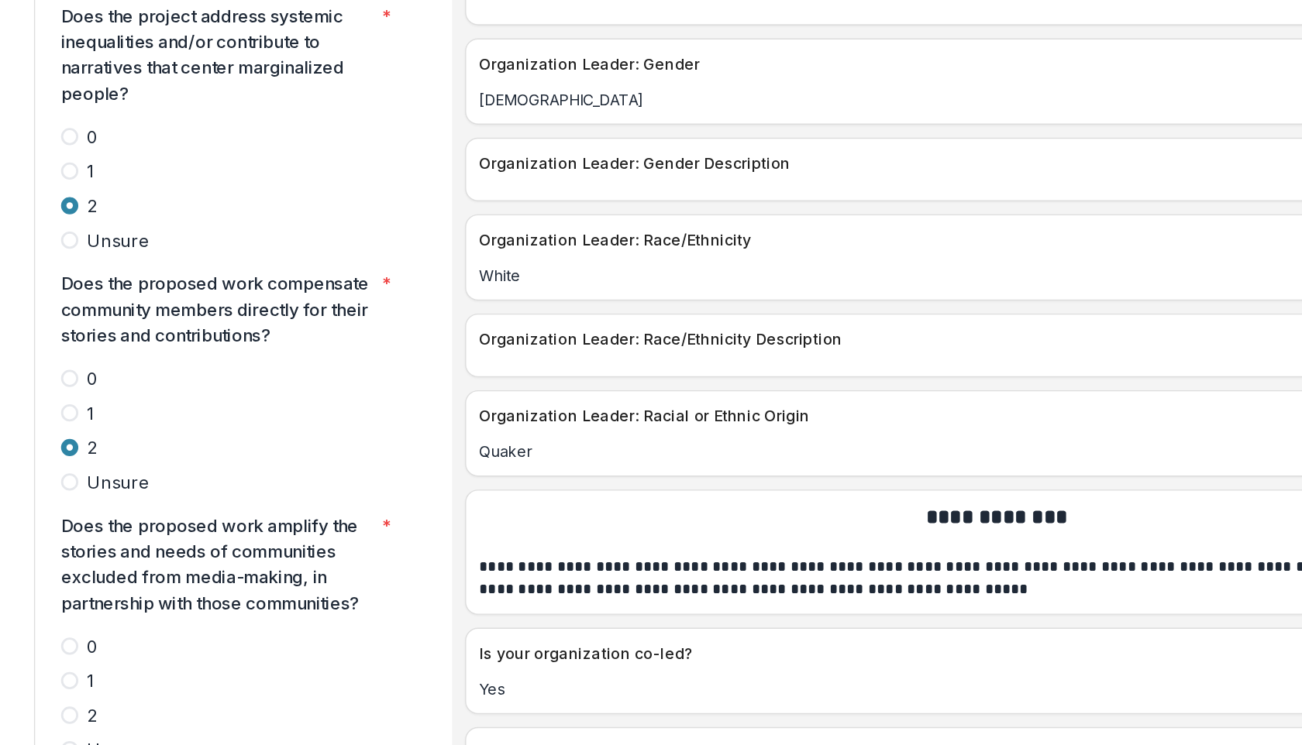
scroll to position [3651, 0]
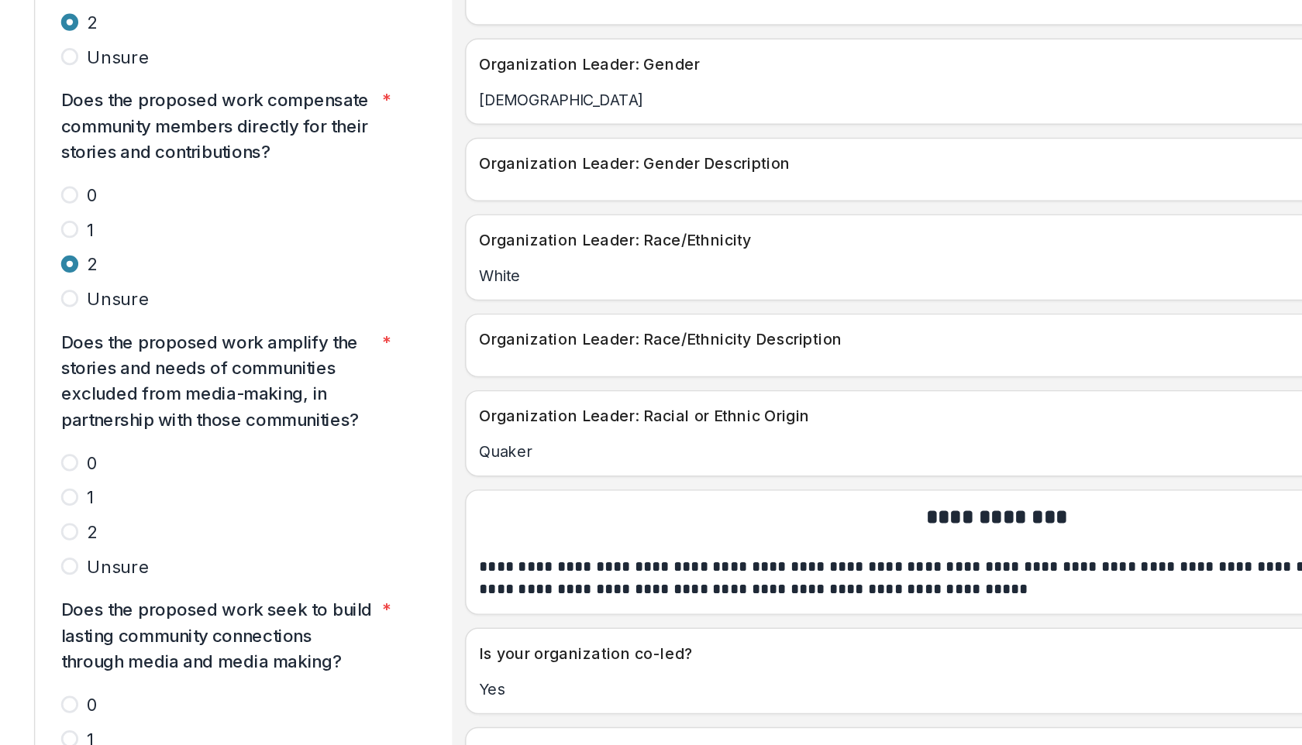
click at [219, 478] on span at bounding box center [218, 484] width 12 height 12
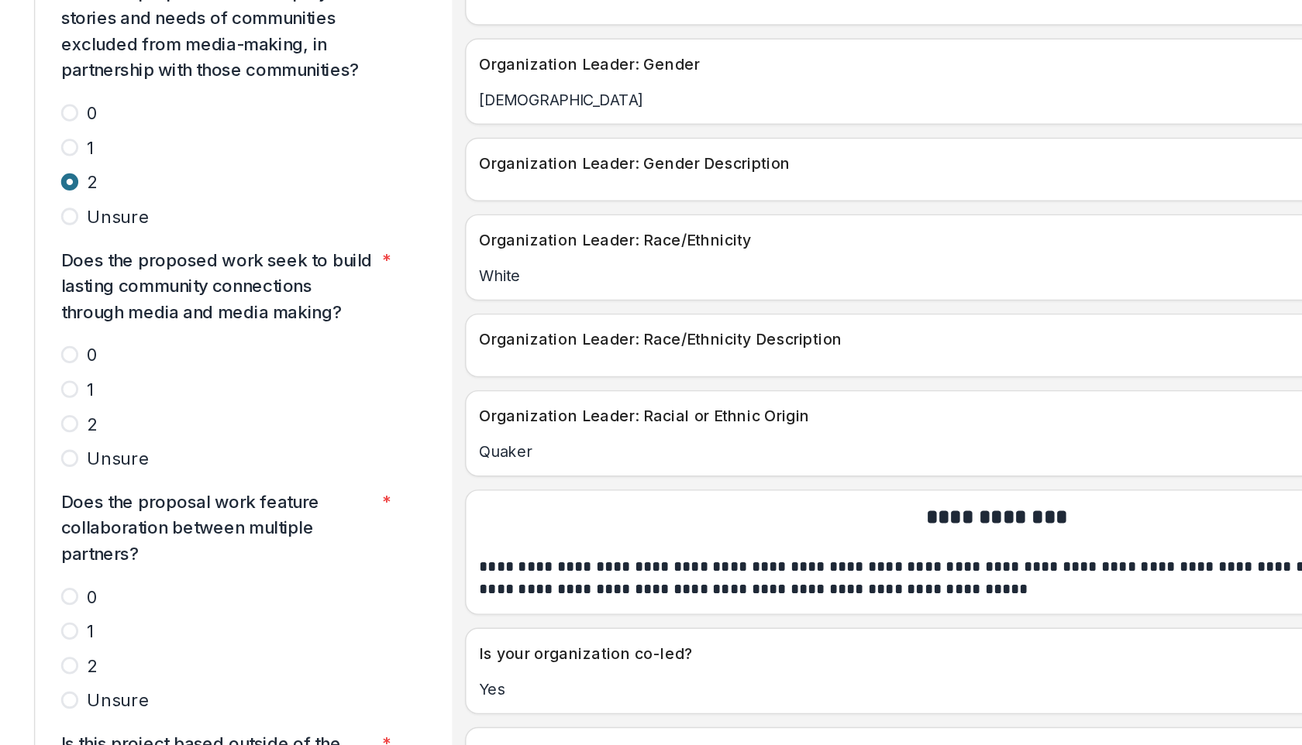
scroll to position [3979, 0]
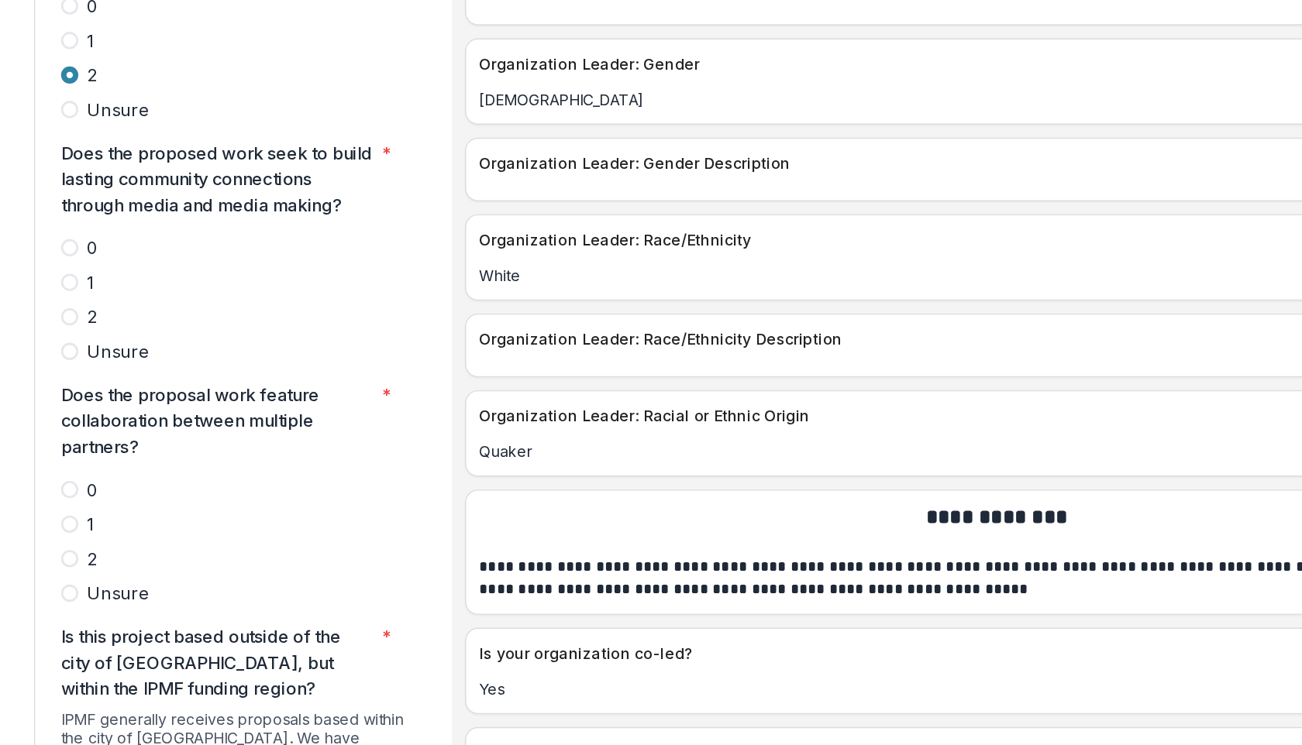
click at [221, 324] on span at bounding box center [218, 330] width 12 height 12
click at [221, 497] on span at bounding box center [218, 503] width 12 height 12
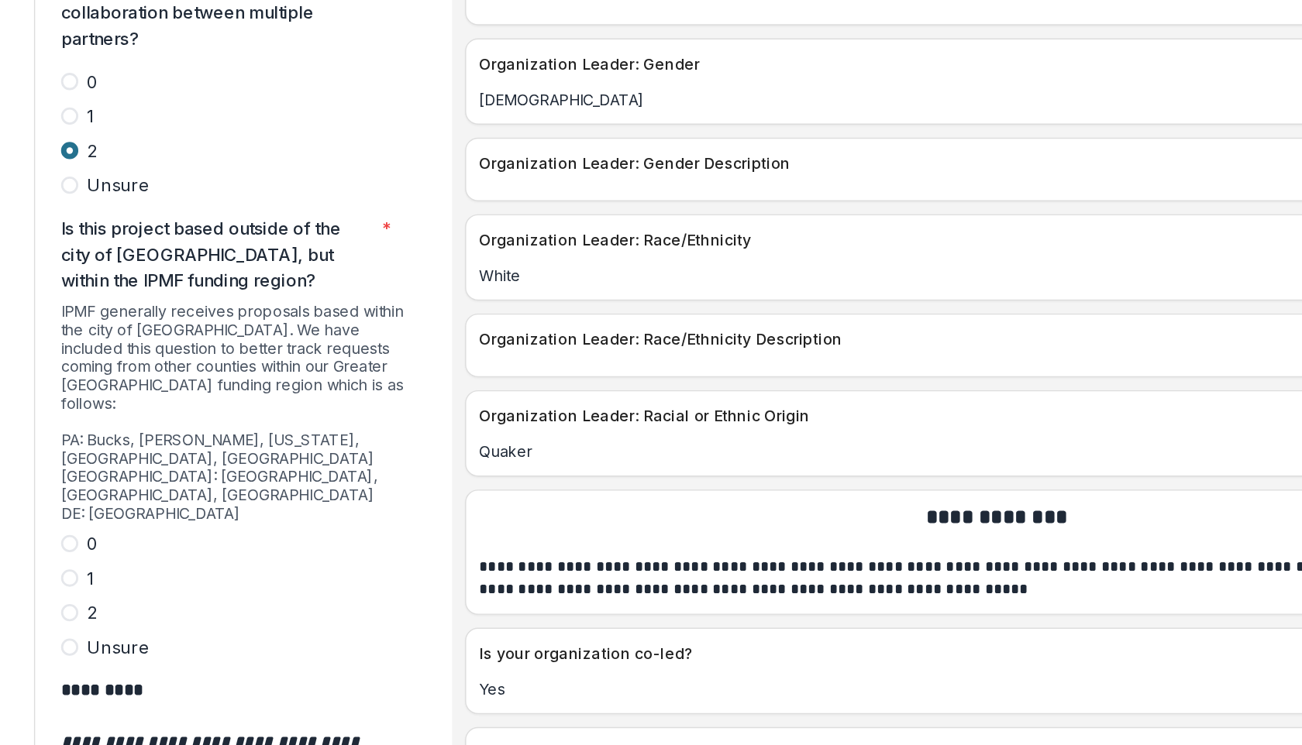
scroll to position [4329, 0]
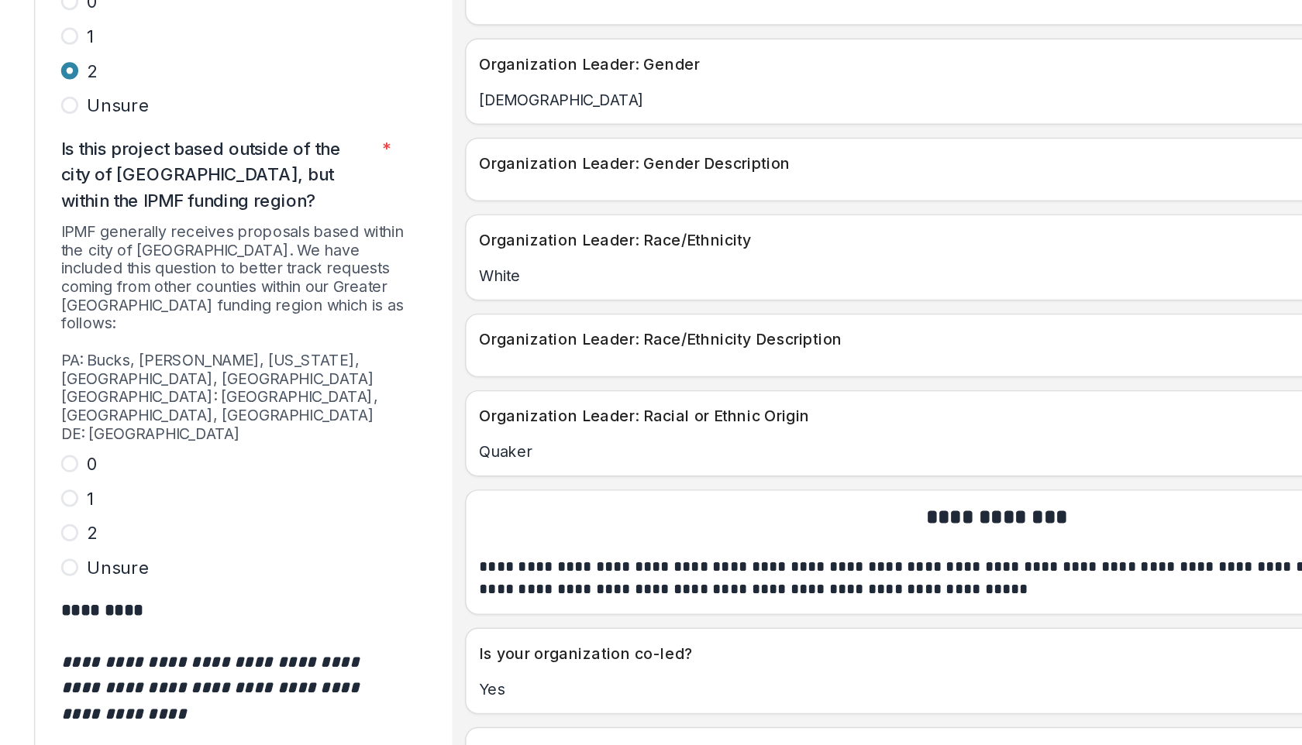
click at [219, 479] on span at bounding box center [218, 485] width 12 height 12
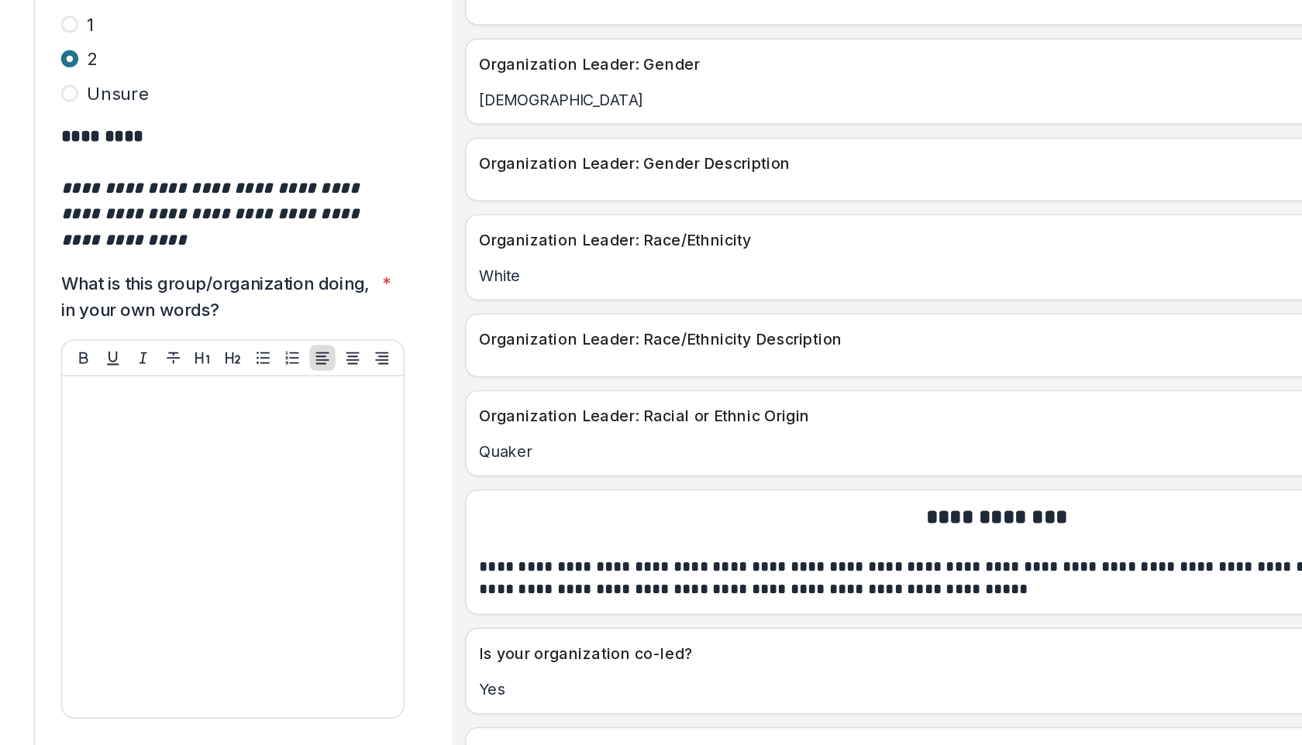
scroll to position [4677, 0]
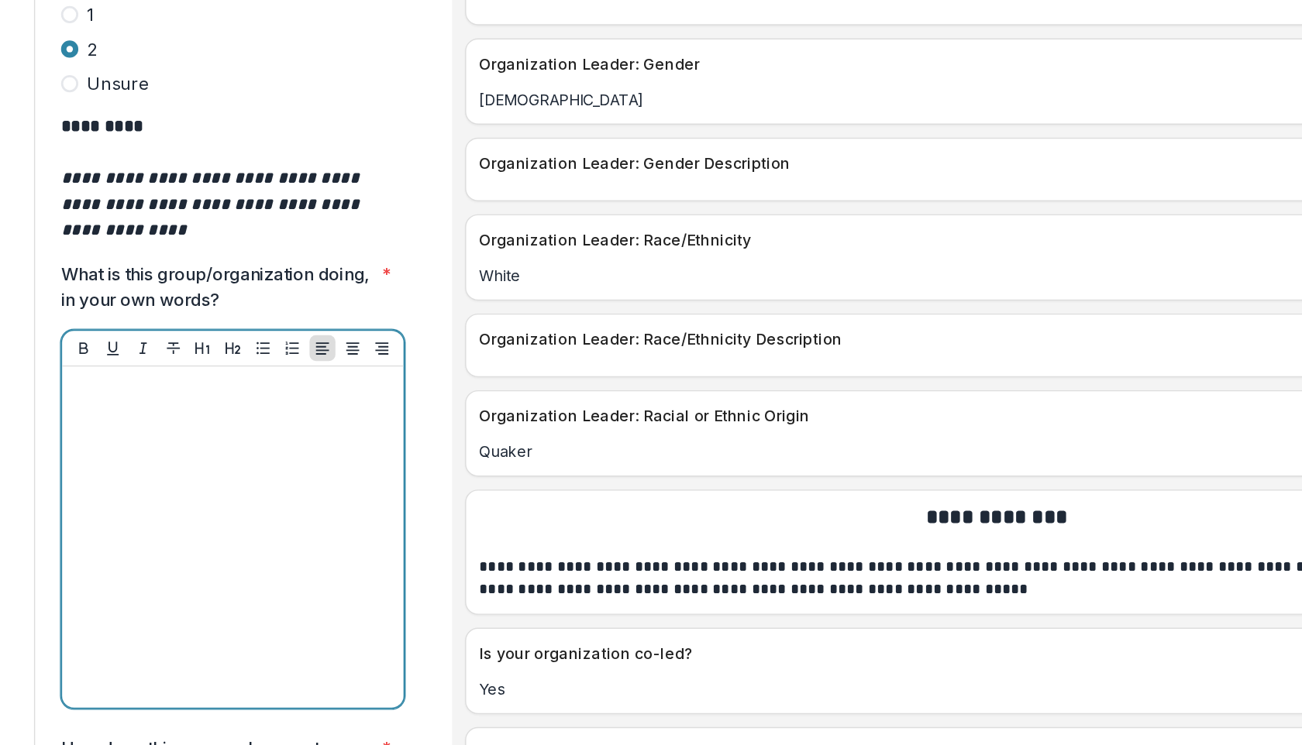
click at [244, 372] on div at bounding box center [335, 488] width 232 height 232
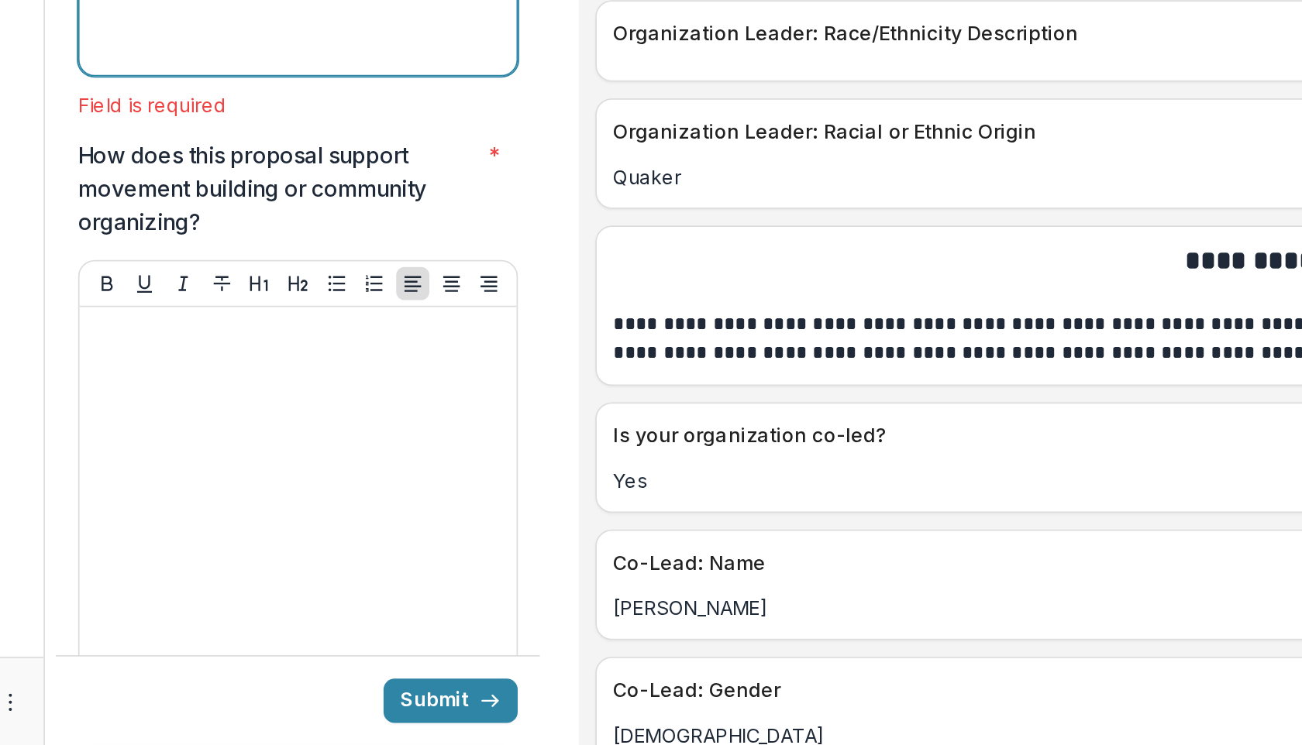
scroll to position [0, 0]
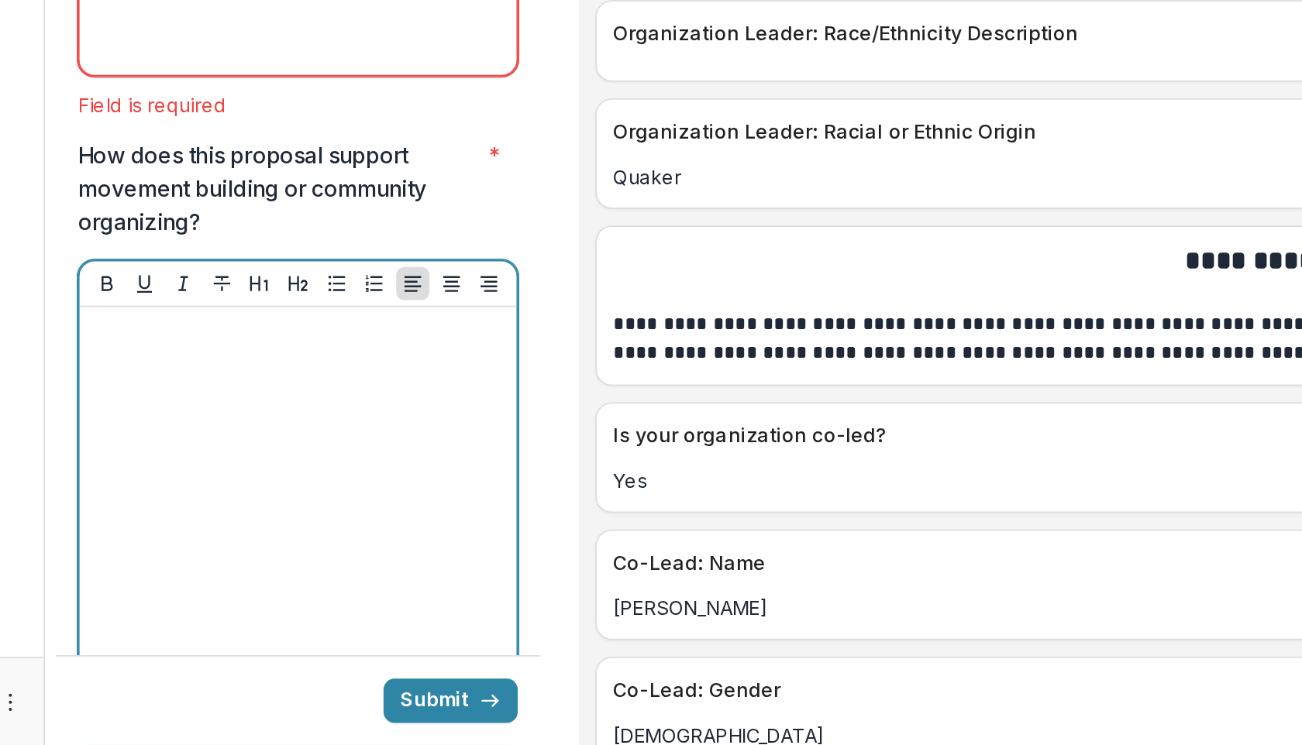
click at [322, 506] on div at bounding box center [335, 622] width 232 height 232
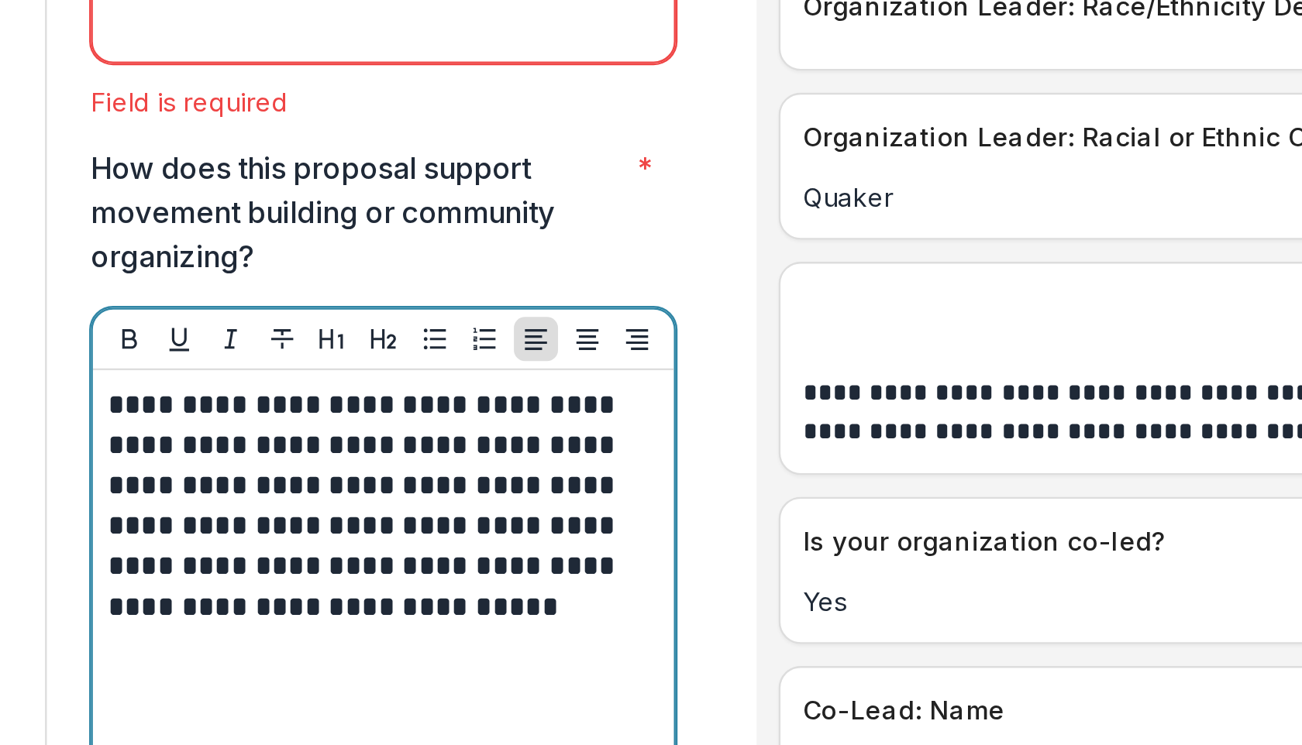
click at [407, 506] on p "**********" at bounding box center [333, 557] width 228 height 102
click at [373, 506] on p "**********" at bounding box center [333, 557] width 228 height 102
click at [387, 528] on p "**********" at bounding box center [333, 557] width 228 height 102
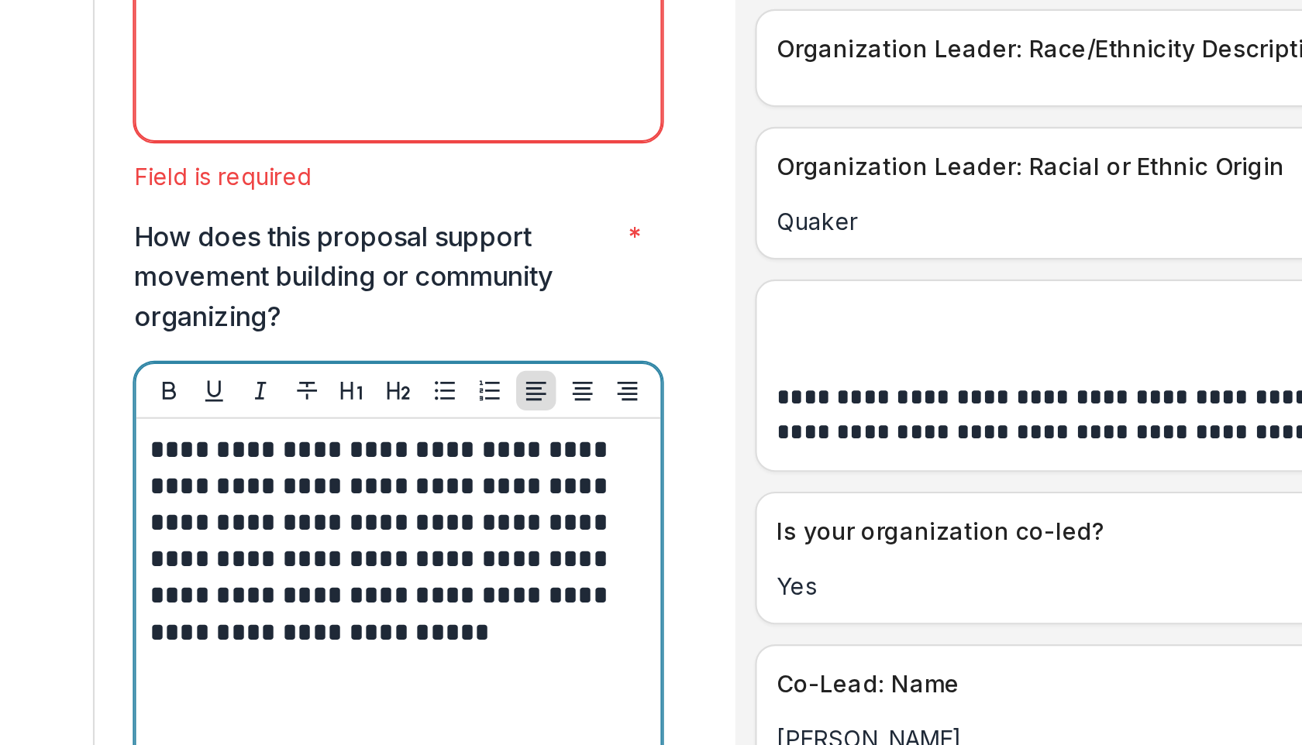
scroll to position [4934, 0]
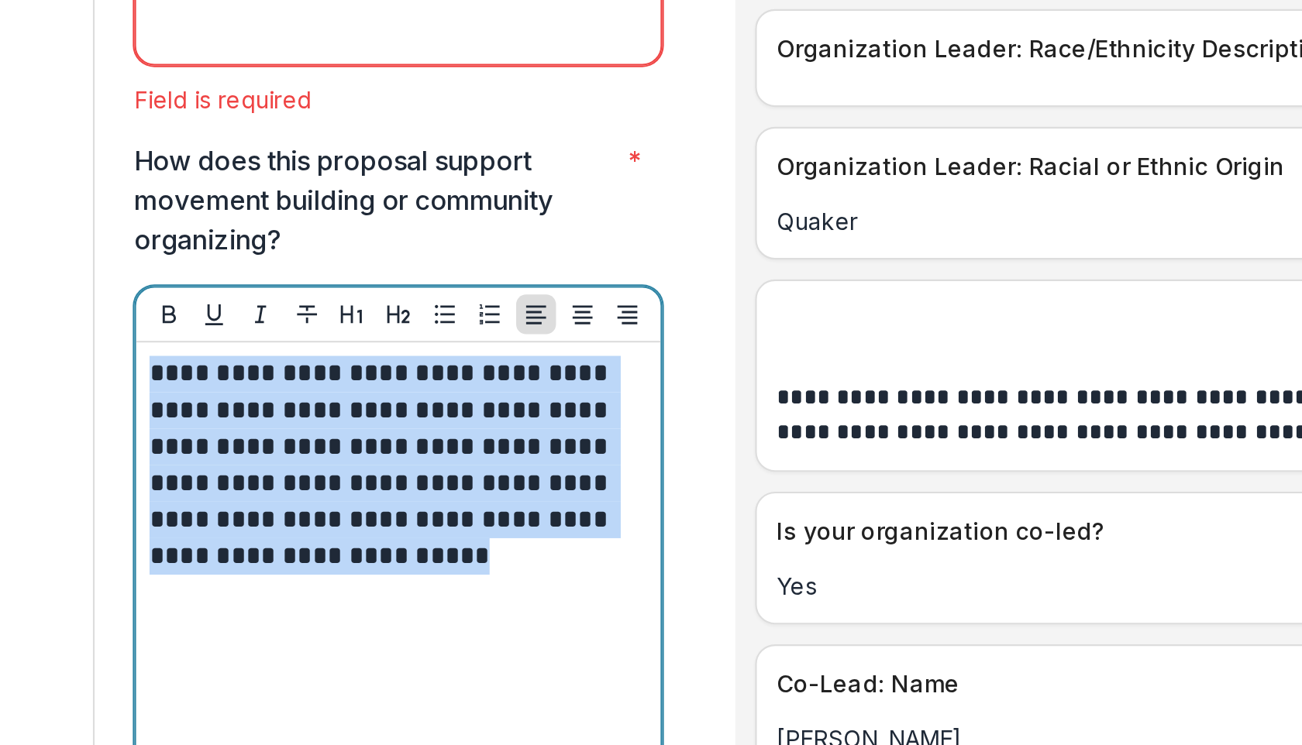
drag, startPoint x: 402, startPoint y: 515, endPoint x: 219, endPoint y: 424, distance: 204.8
click at [219, 490] on p "**********" at bounding box center [333, 541] width 228 height 102
copy p "**********"
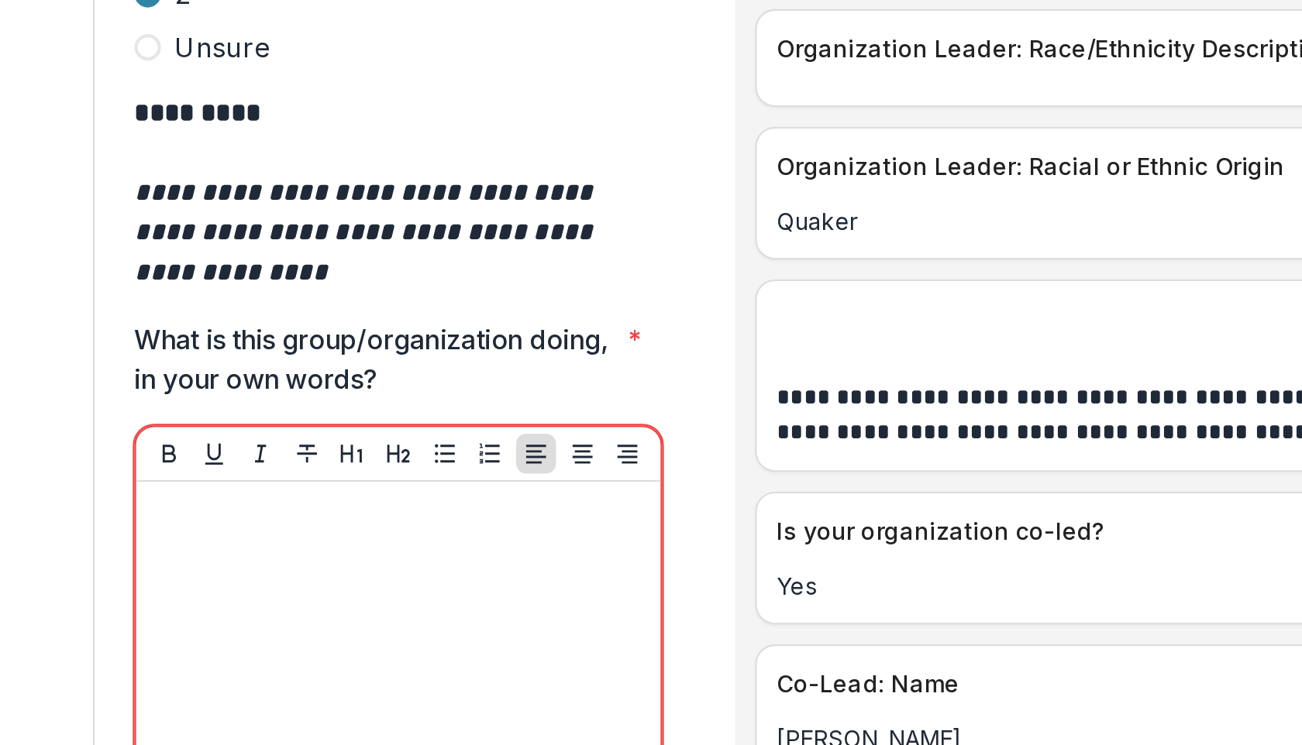
scroll to position [4495, 0]
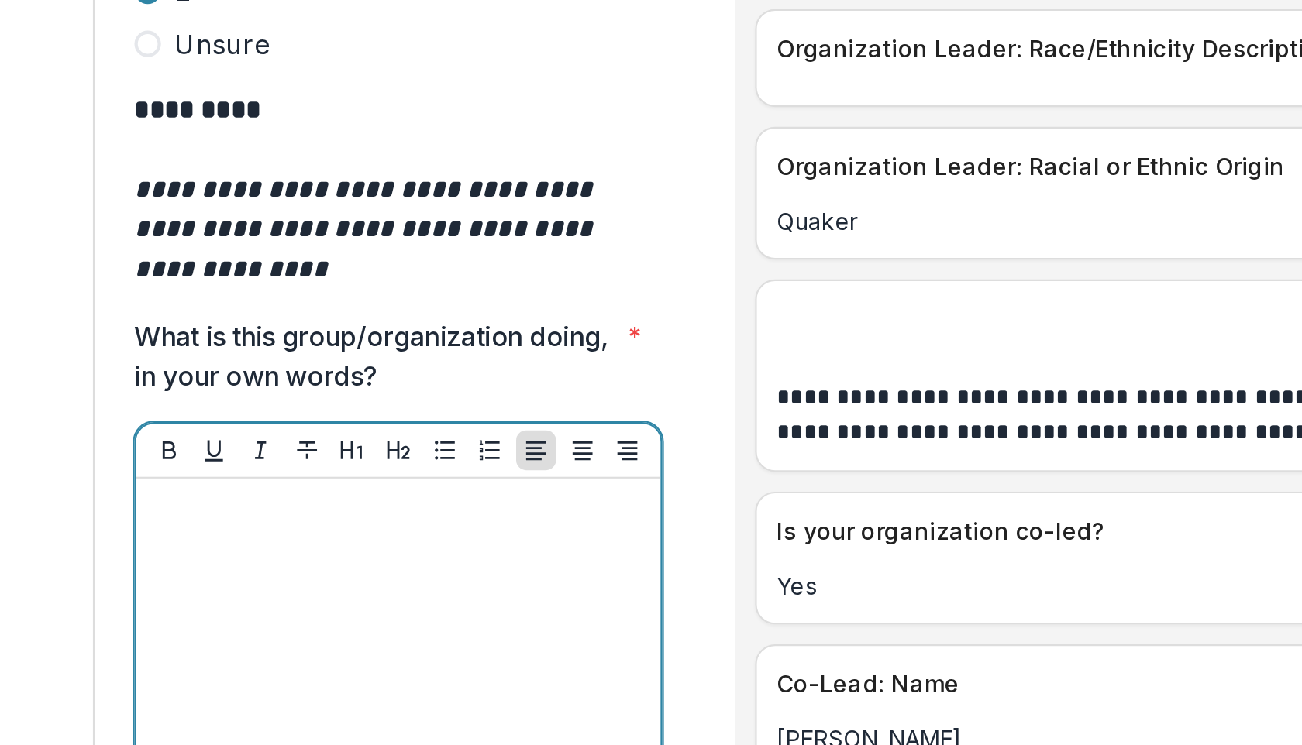
click at [225, 553] on p at bounding box center [335, 561] width 232 height 17
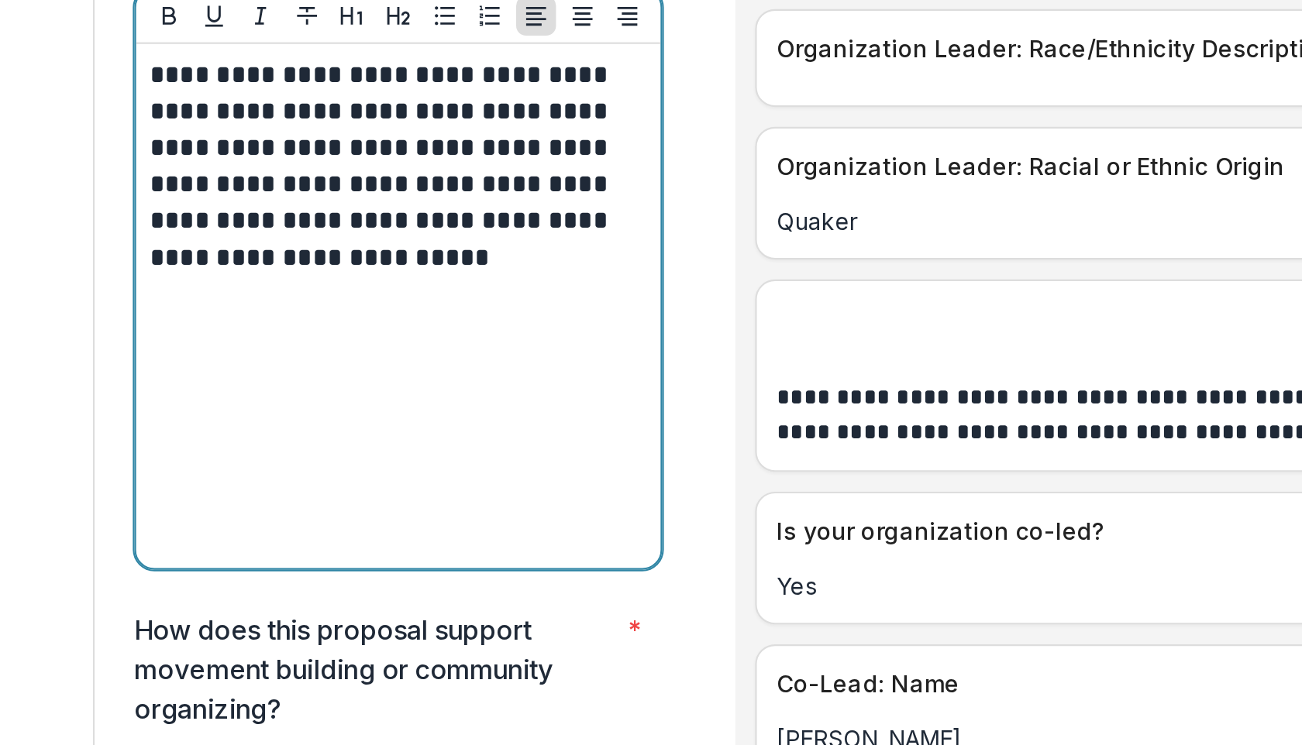
scroll to position [4844, 0]
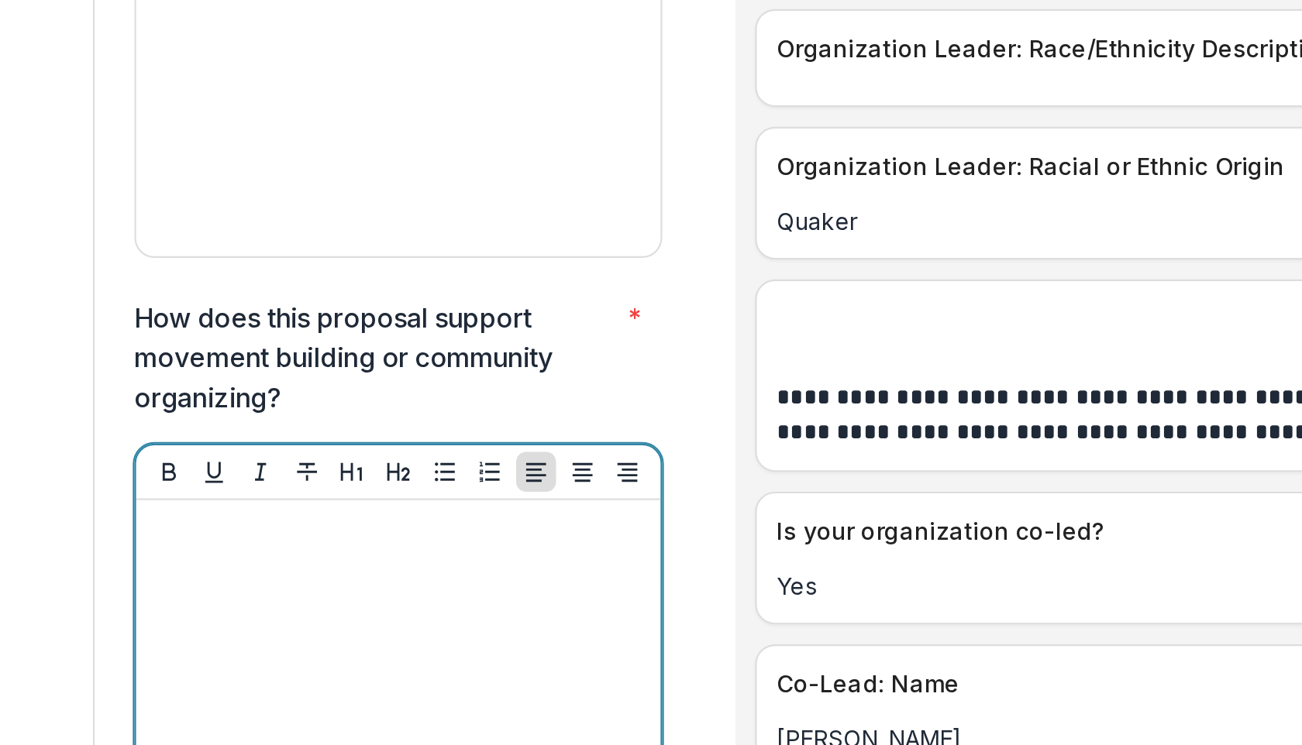
click at [229, 563] on div at bounding box center [335, 679] width 232 height 232
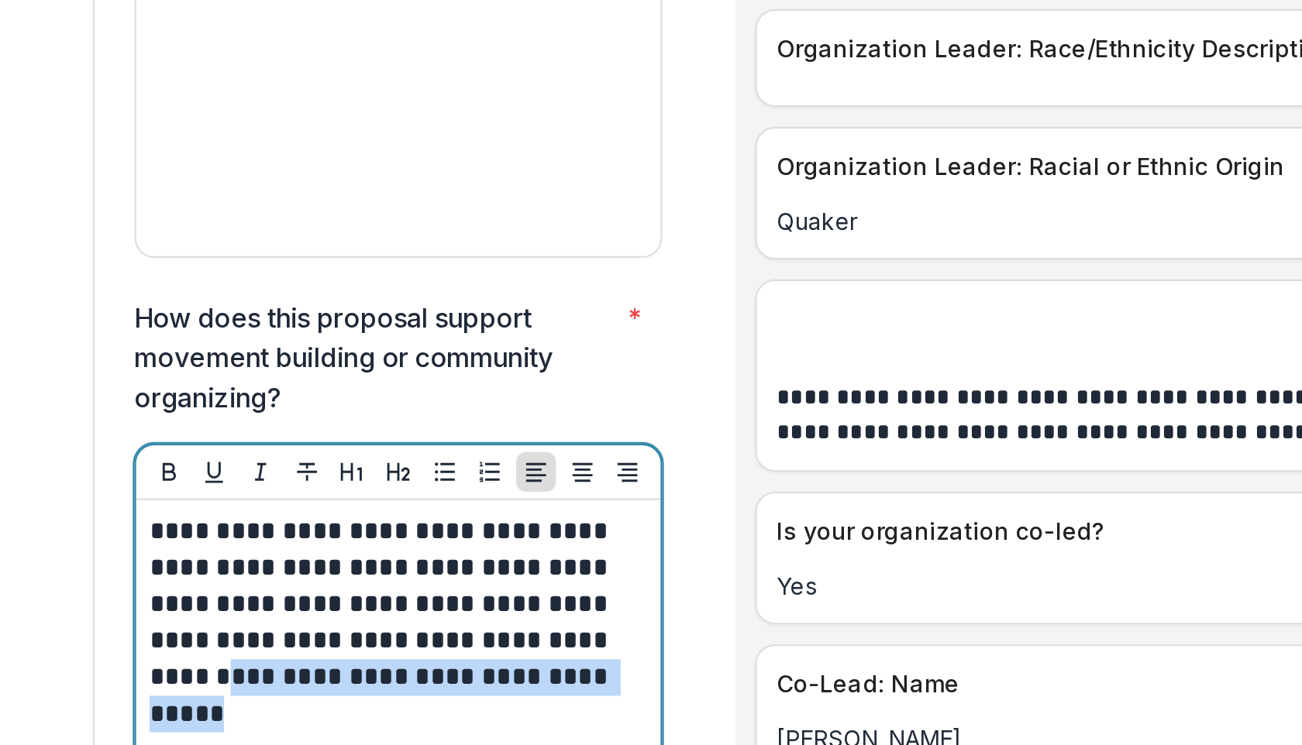
drag, startPoint x: 296, startPoint y: 570, endPoint x: 324, endPoint y: 585, distance: 31.9
click at [324, 585] on p "**********" at bounding box center [333, 614] width 228 height 102
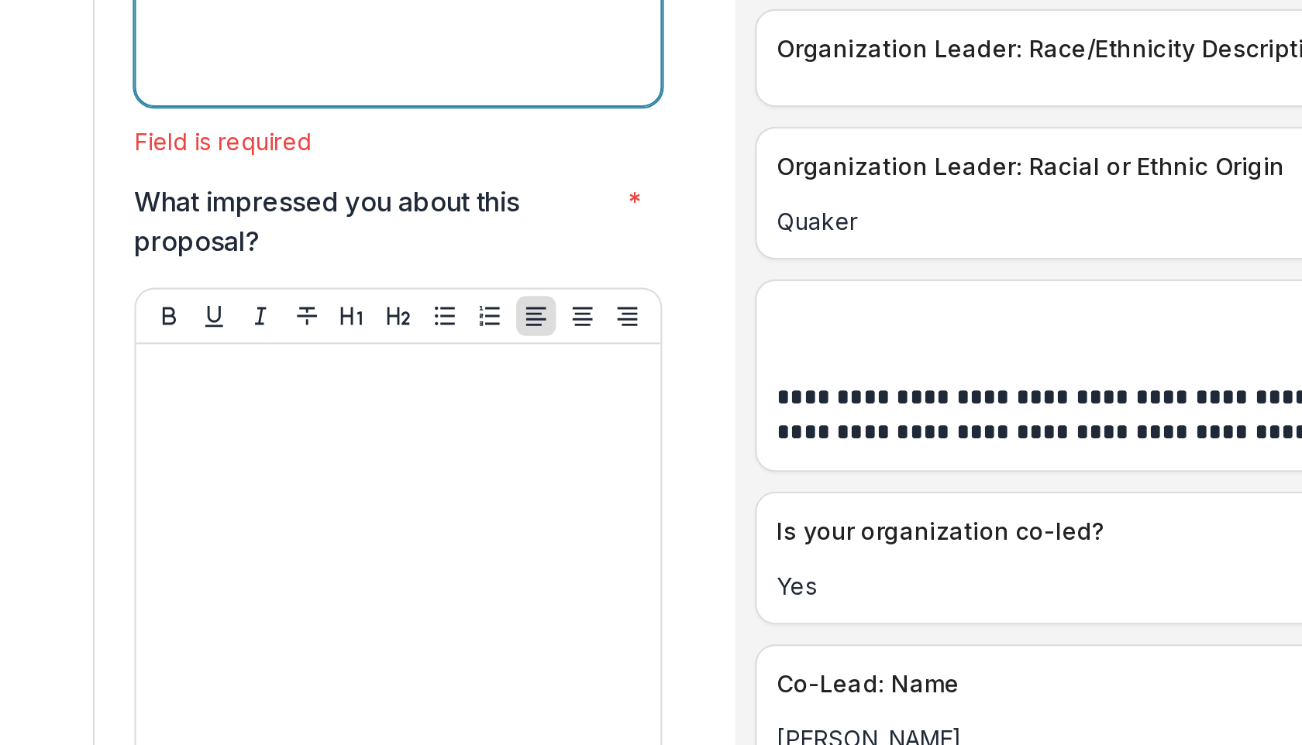
scroll to position [5265, 0]
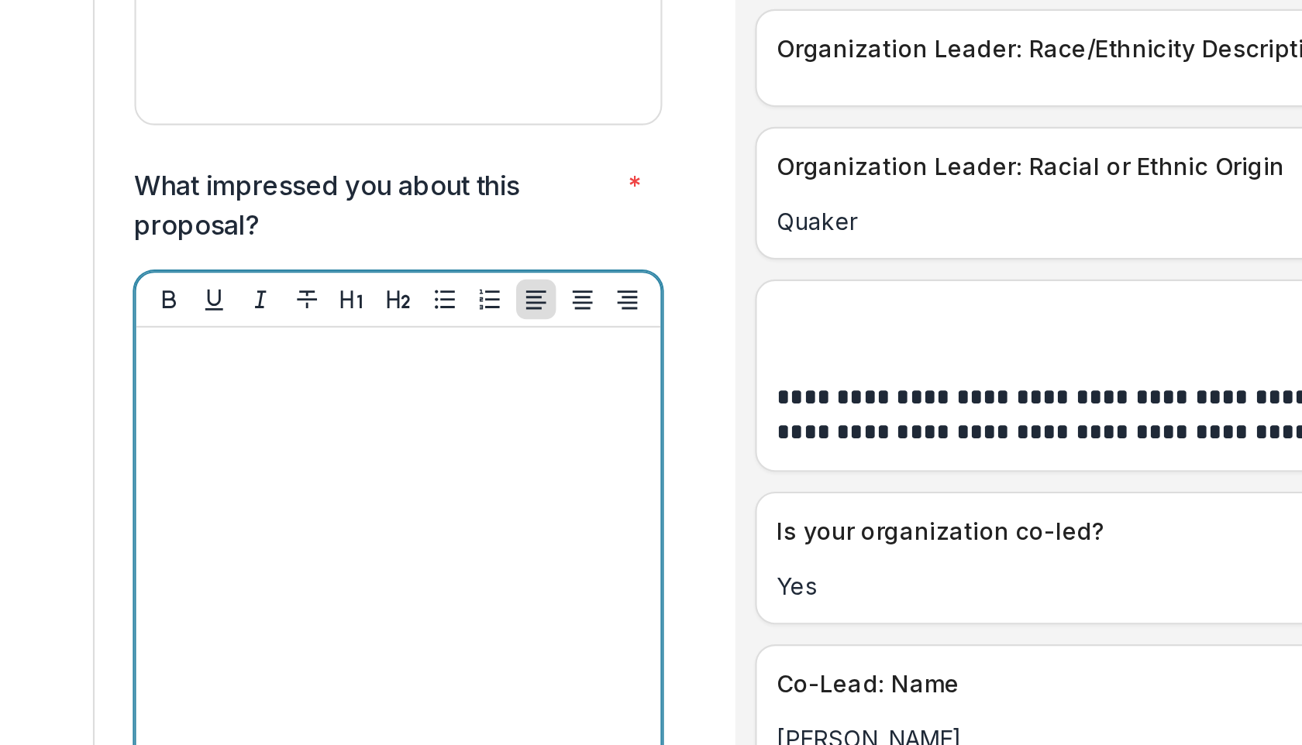
click at [262, 483] on p at bounding box center [335, 491] width 232 height 17
paste div
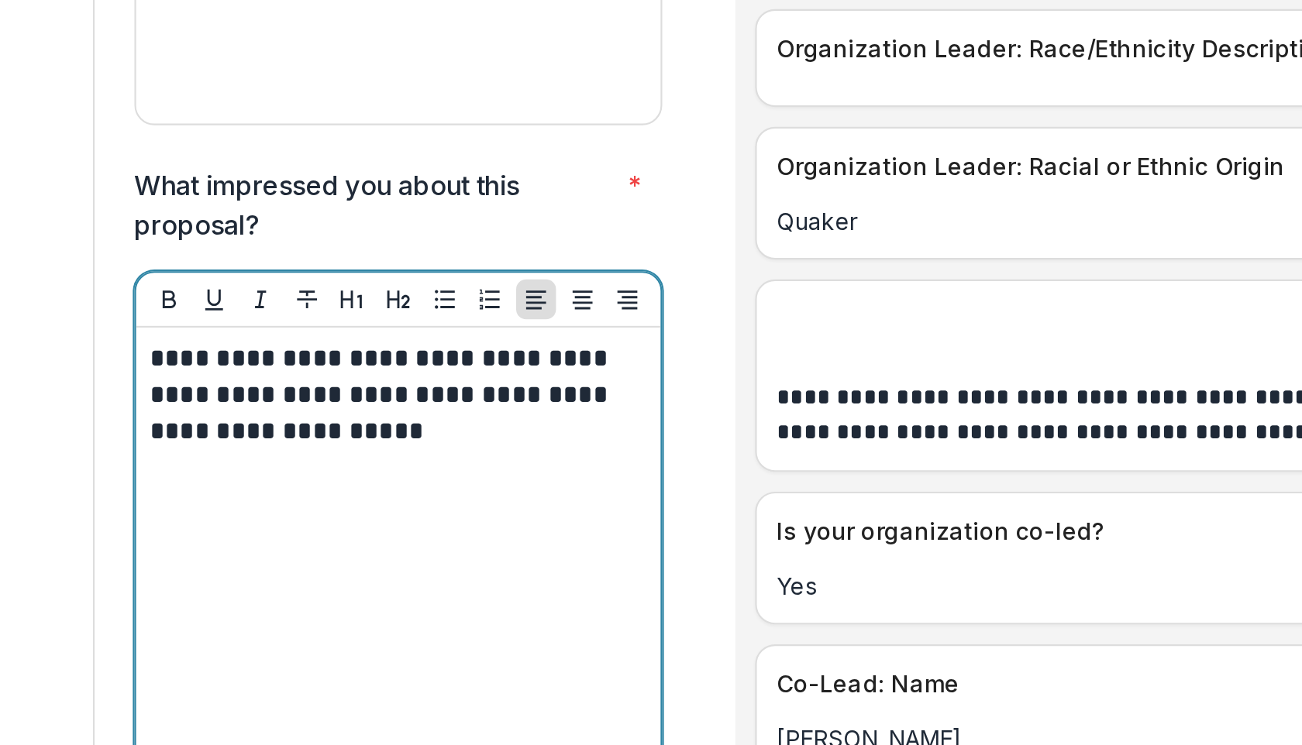
click at [265, 483] on p "**********" at bounding box center [333, 508] width 228 height 51
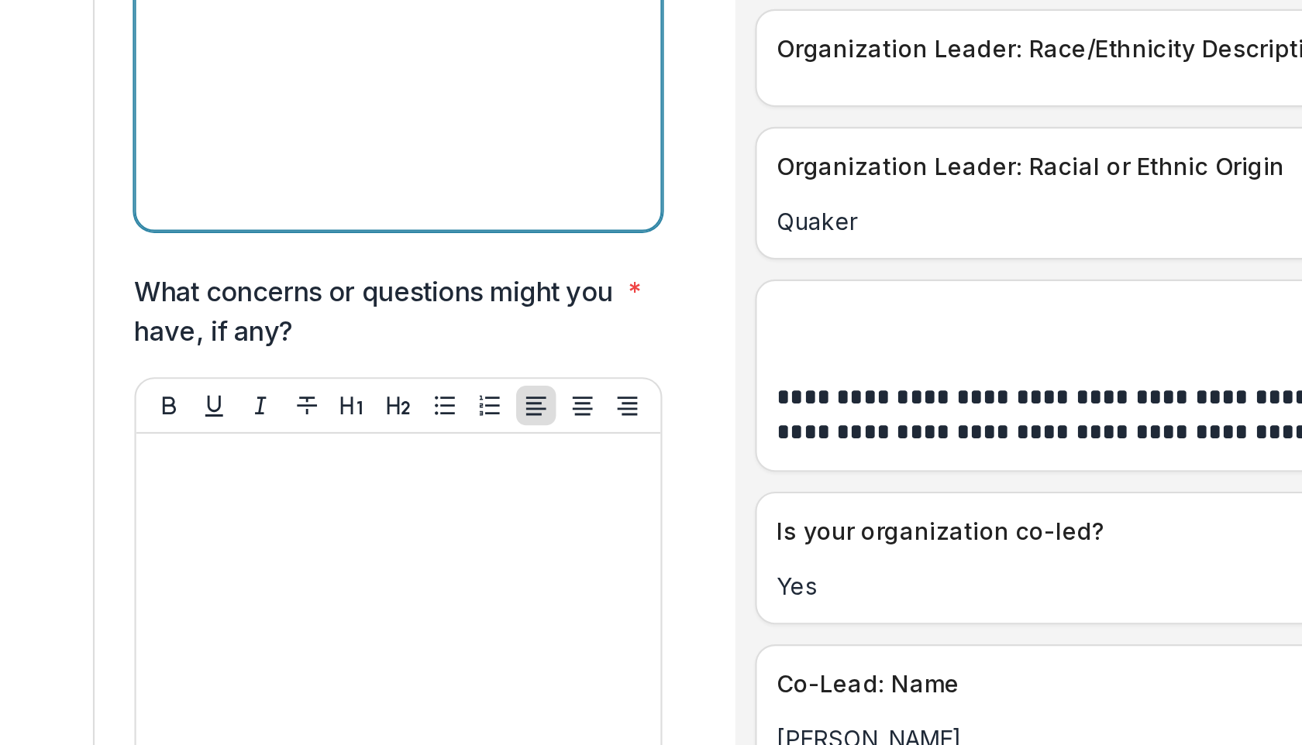
scroll to position [5558, 0]
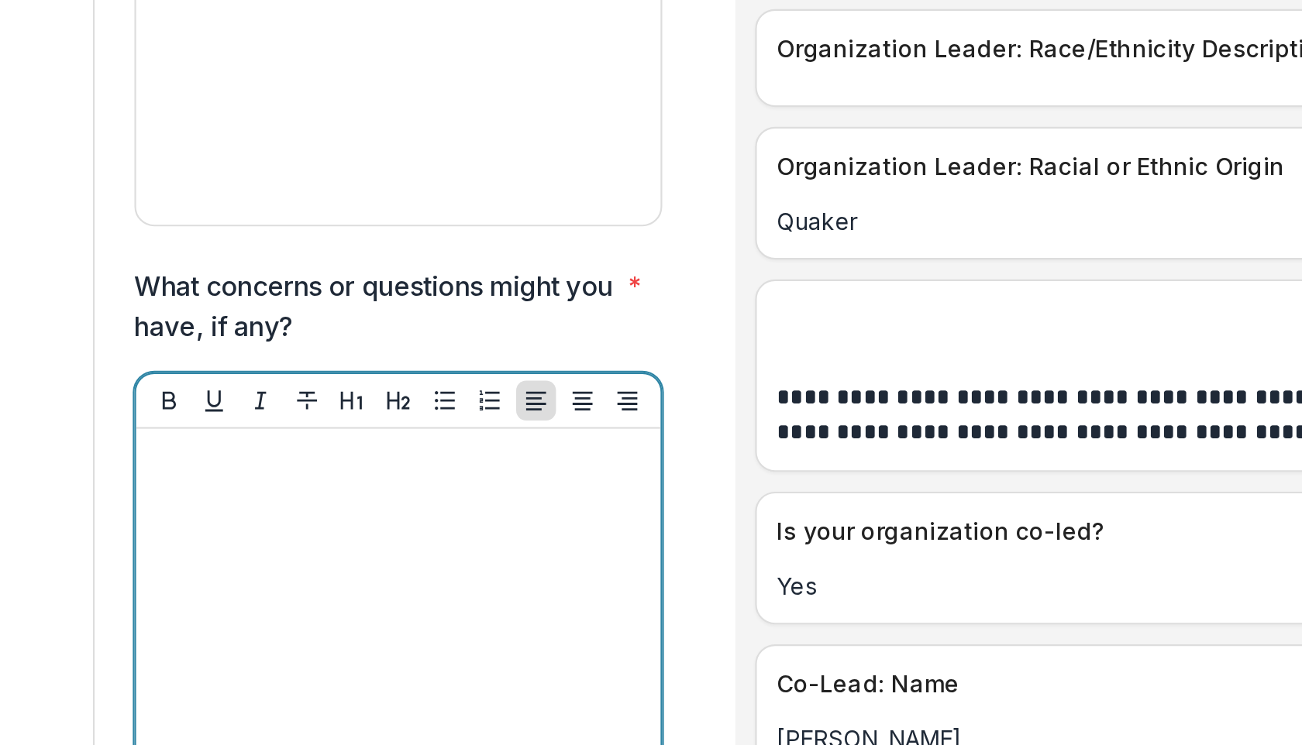
click at [260, 530] on p at bounding box center [335, 538] width 232 height 17
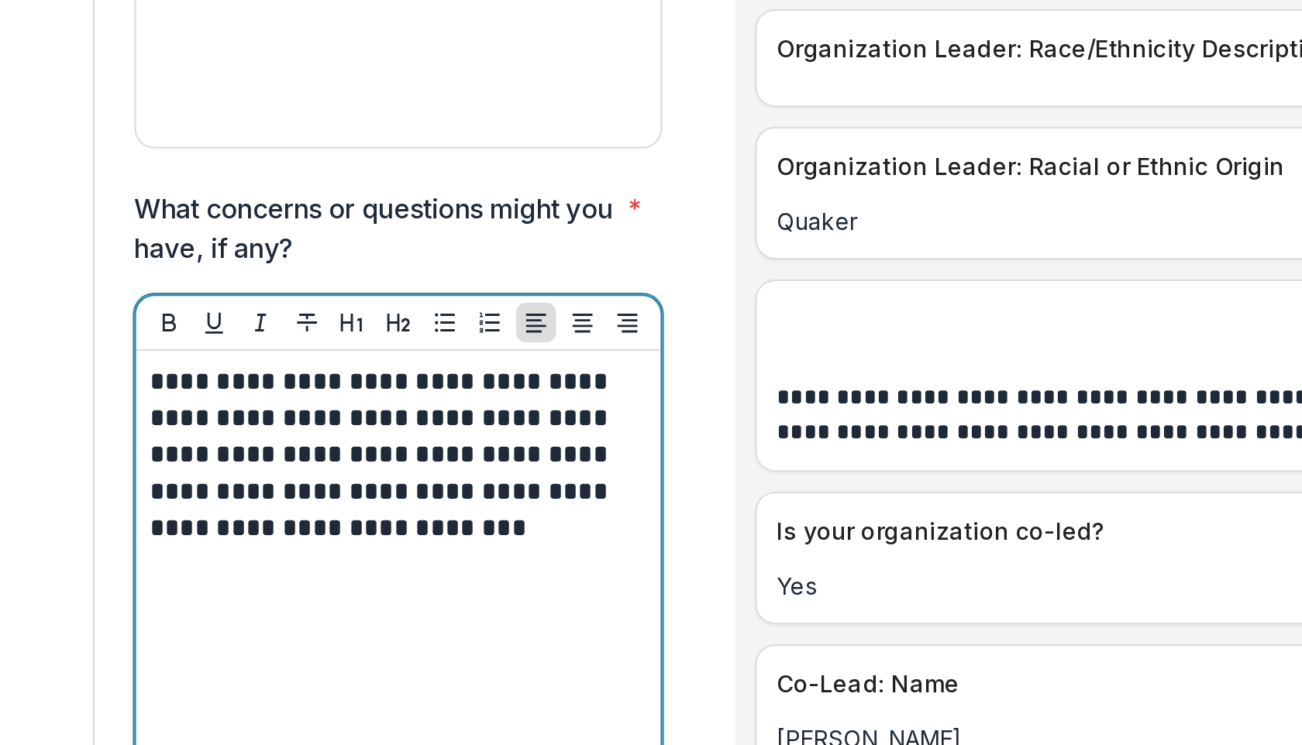
scroll to position [5596, 0]
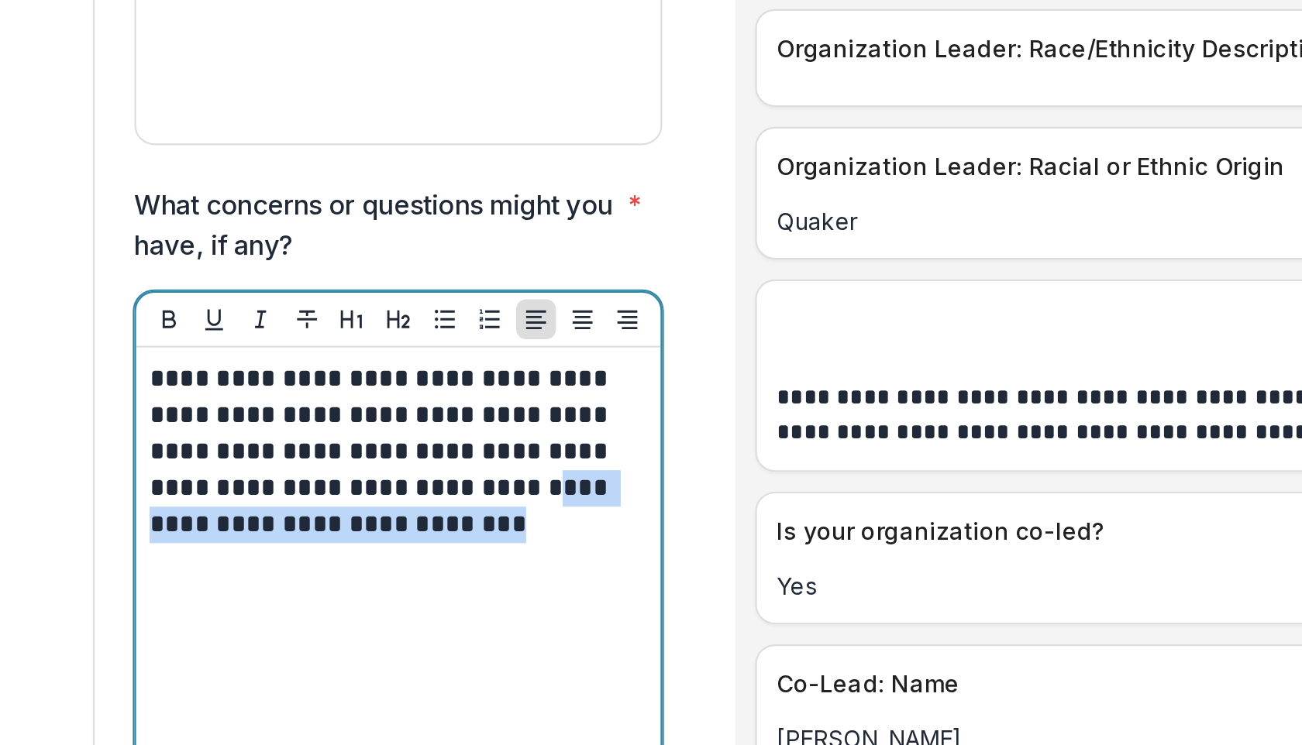
drag, startPoint x: 381, startPoint y: 474, endPoint x: 377, endPoint y: 508, distance: 33.6
click at [377, 508] on div "**********" at bounding box center [335, 608] width 232 height 232
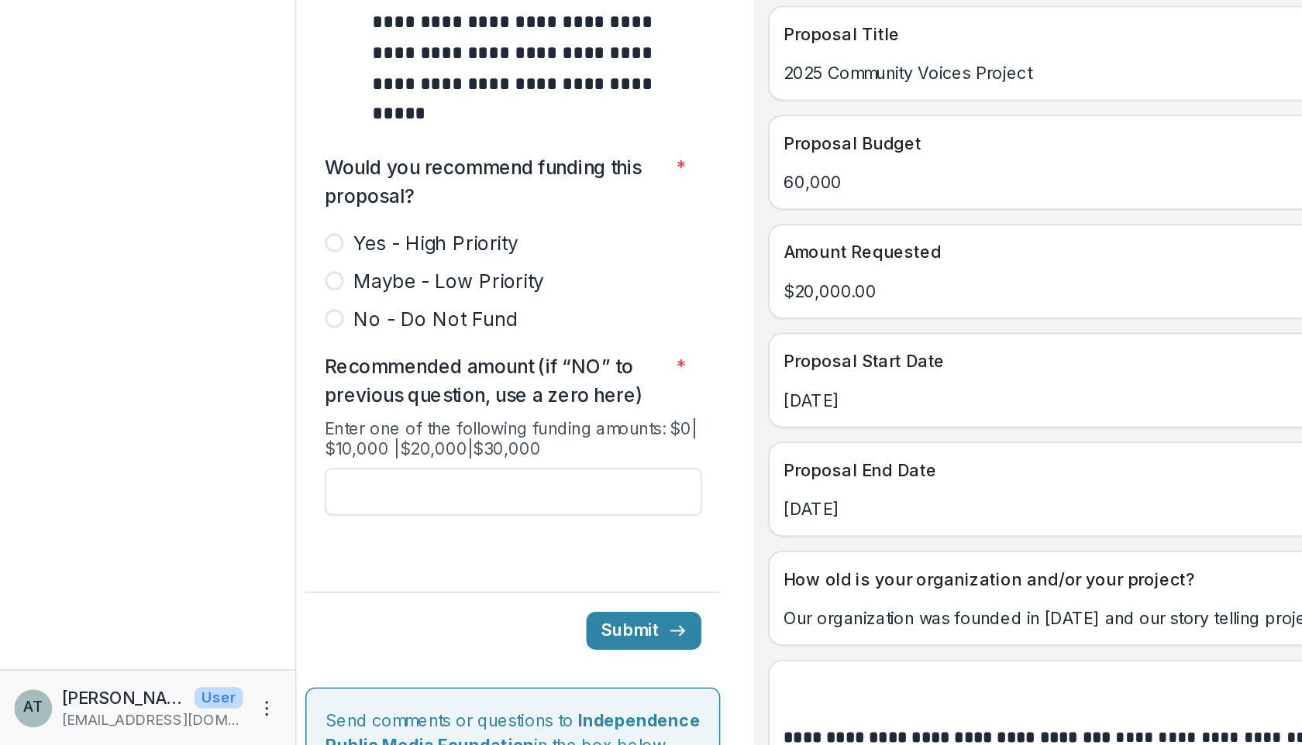
scroll to position [6231, 0]
click at [260, 564] on input "Recommended amount (if “NO” to previous question, use a zero here) *" at bounding box center [335, 579] width 246 height 31
type input "*******"
click at [398, 658] on button "Submit" at bounding box center [421, 670] width 75 height 25
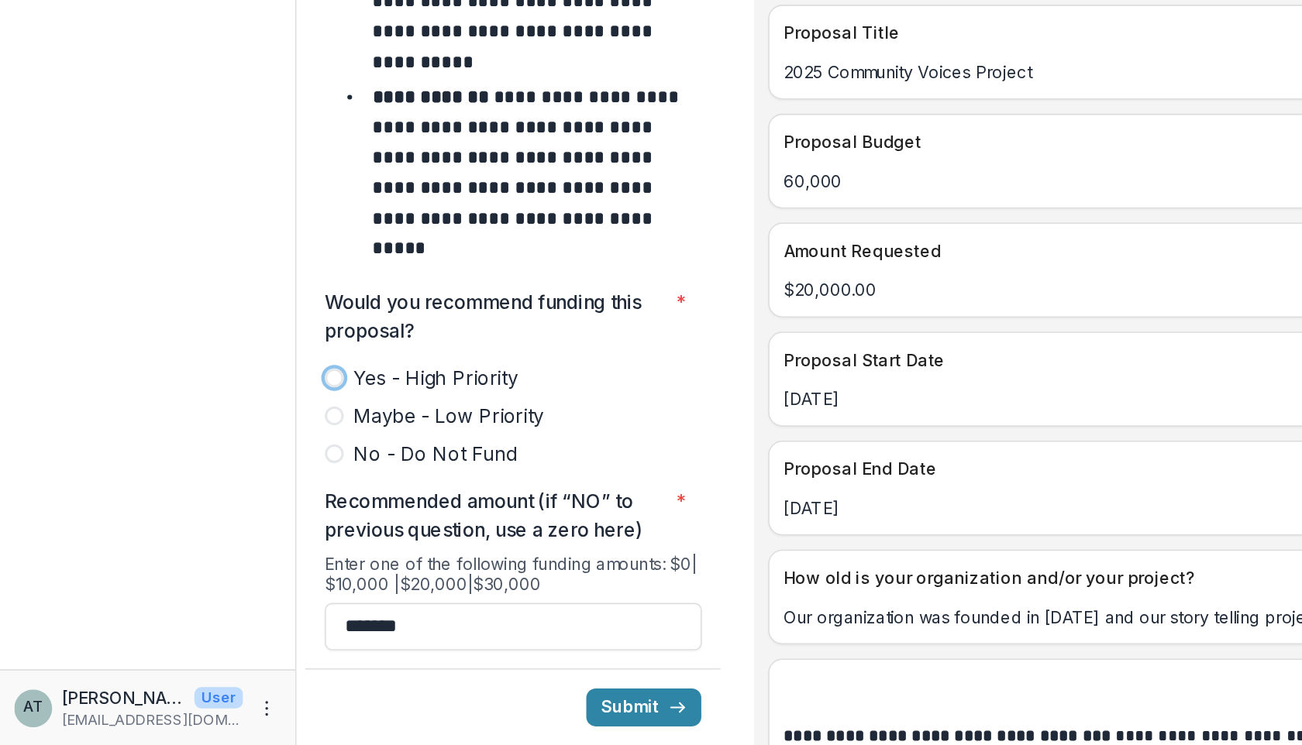
scroll to position [6471, 0]
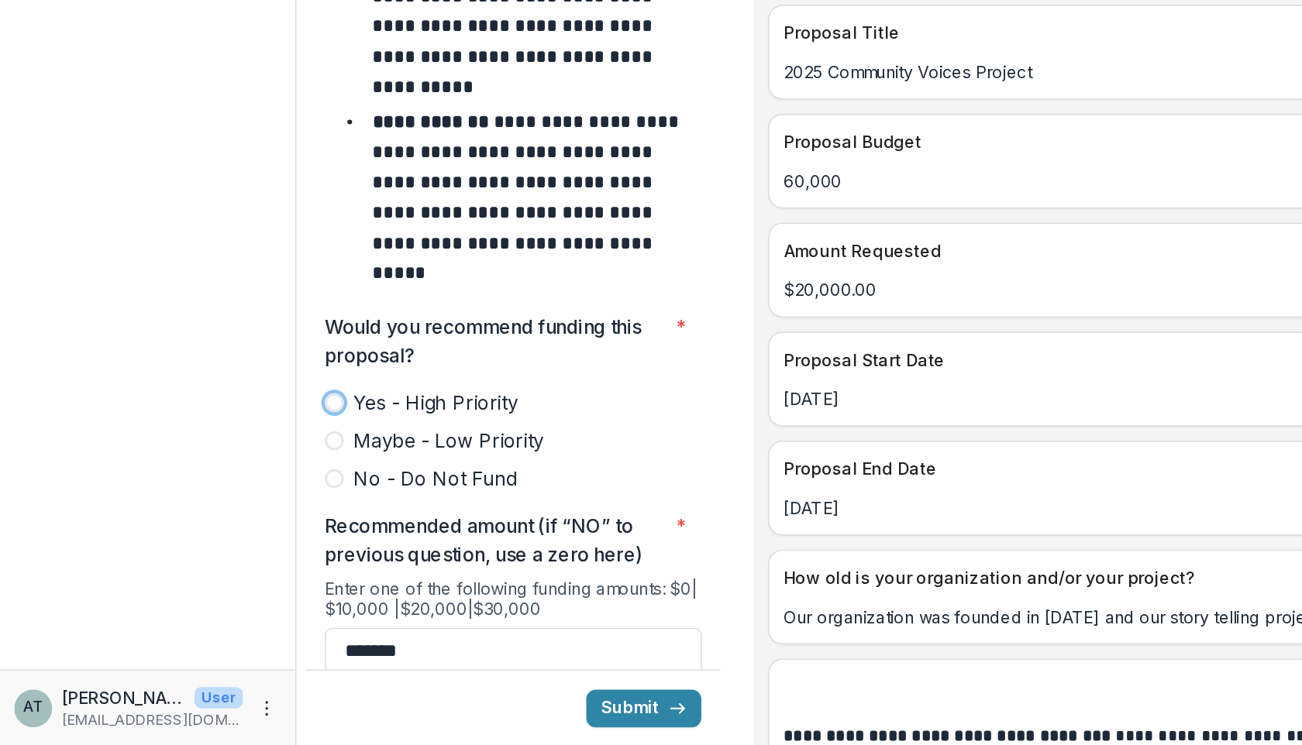
click at [306, 537] on span "Maybe - Low Priority" at bounding box center [293, 546] width 125 height 19
click at [402, 708] on button "Submit" at bounding box center [421, 720] width 75 height 25
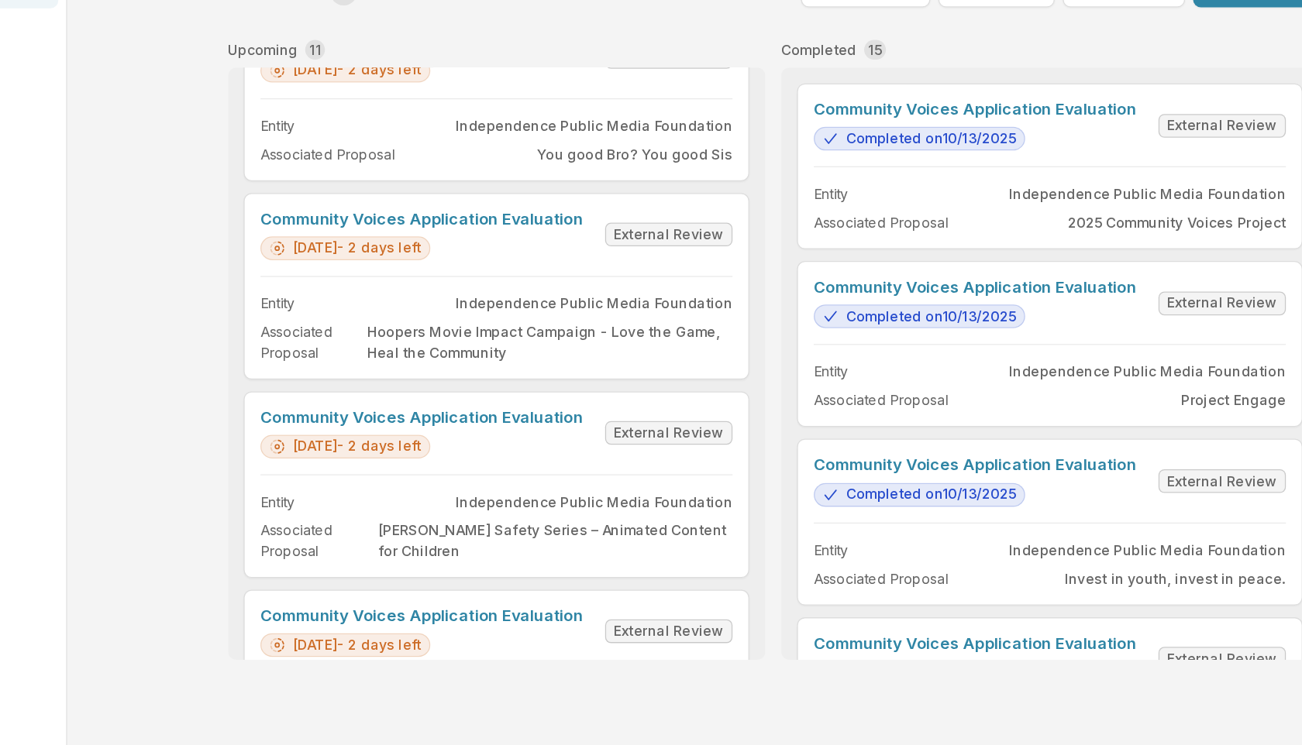
scroll to position [1180, 0]
